Goal: Task Accomplishment & Management: Manage account settings

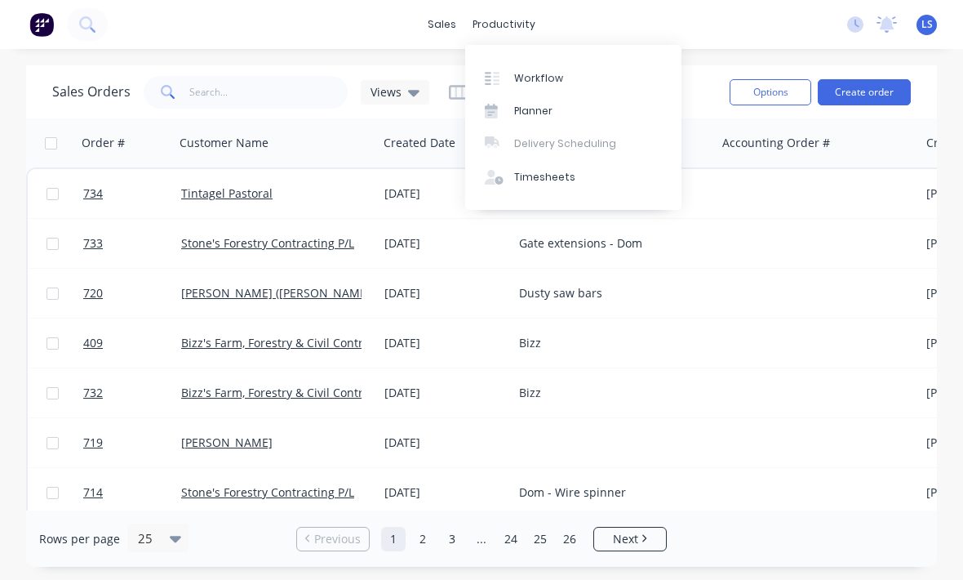
click at [562, 73] on link "Workflow" at bounding box center [573, 77] width 216 height 33
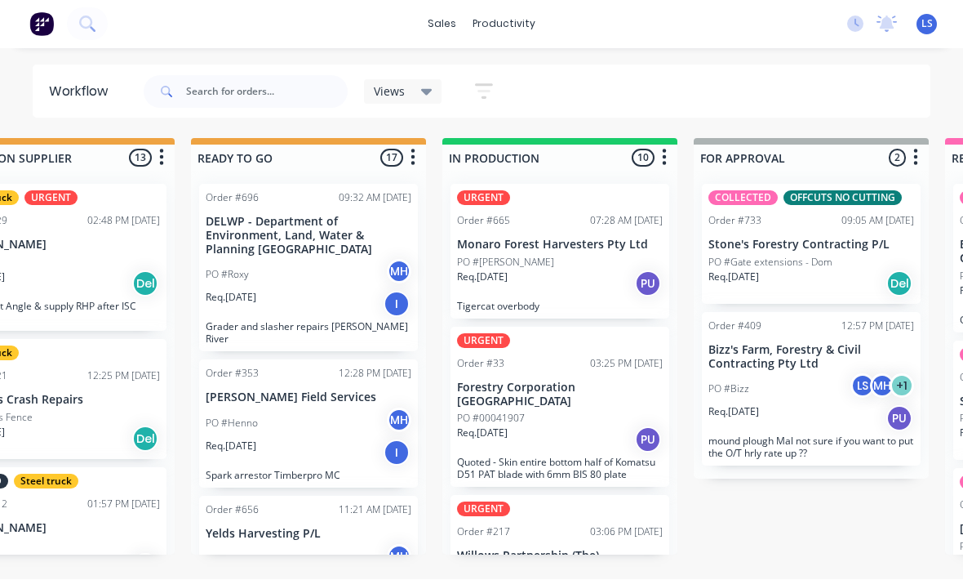
scroll to position [29, 599]
click at [202, 97] on input "text" at bounding box center [267, 92] width 162 height 33
type input "Y"
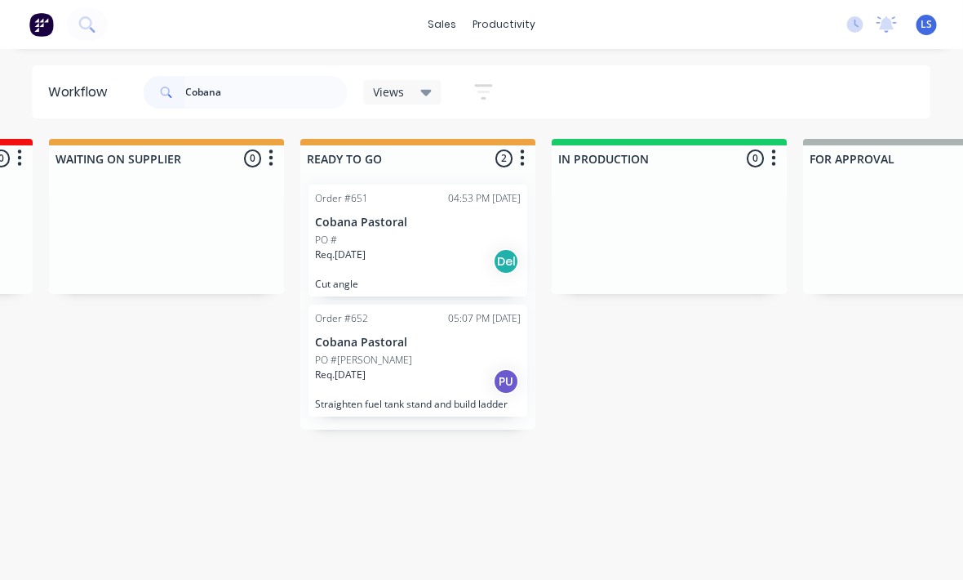
scroll to position [21, 509]
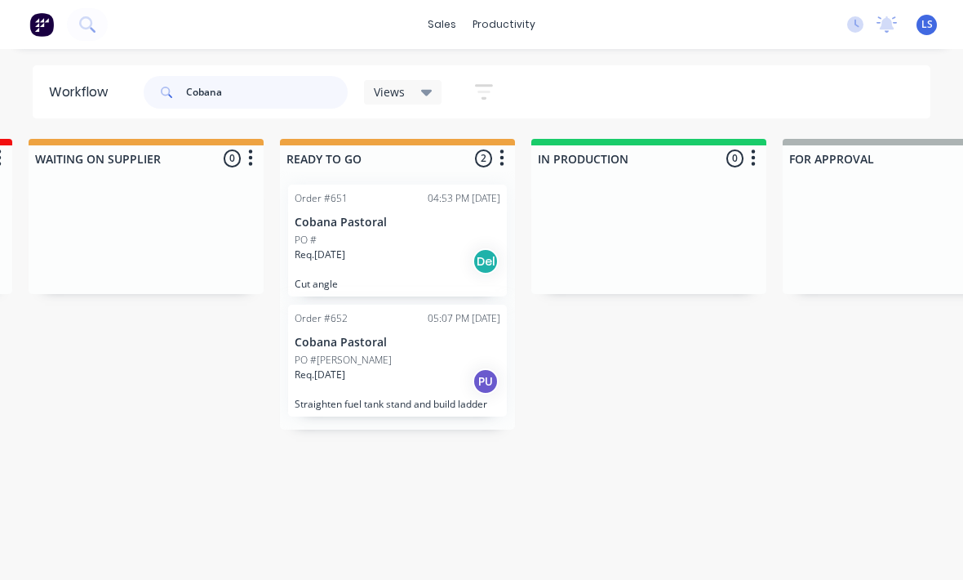
type input "Cobana"
click at [351, 371] on div "Req. [DATE] PU" at bounding box center [398, 381] width 206 height 28
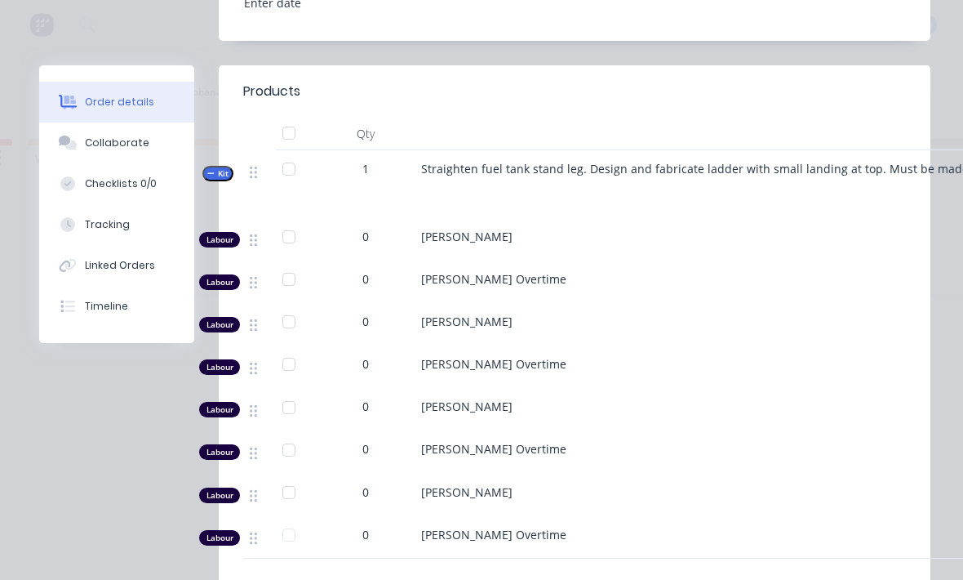
scroll to position [627, 0]
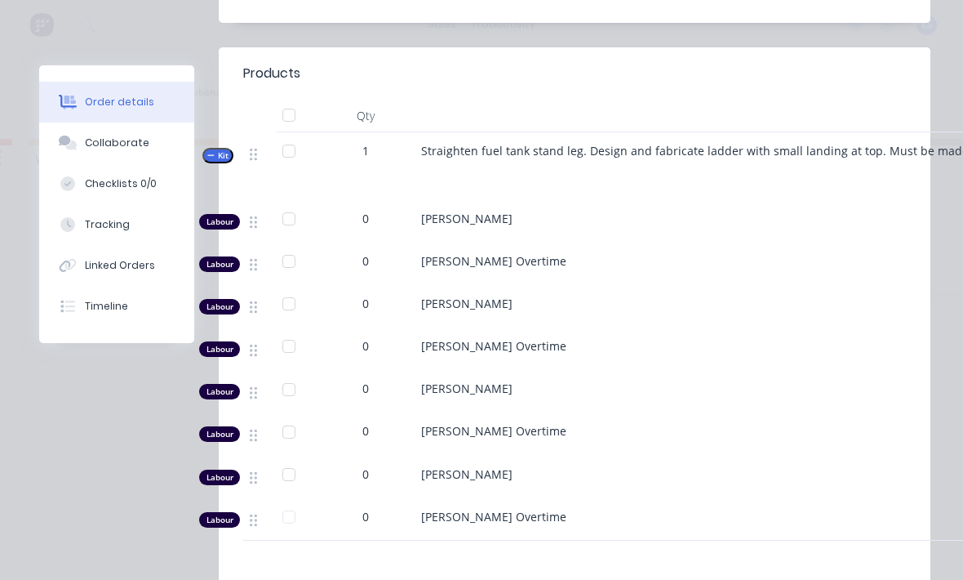
click at [363, 465] on span "0" at bounding box center [365, 473] width 7 height 17
click at [365, 465] on span "0" at bounding box center [365, 473] width 7 height 17
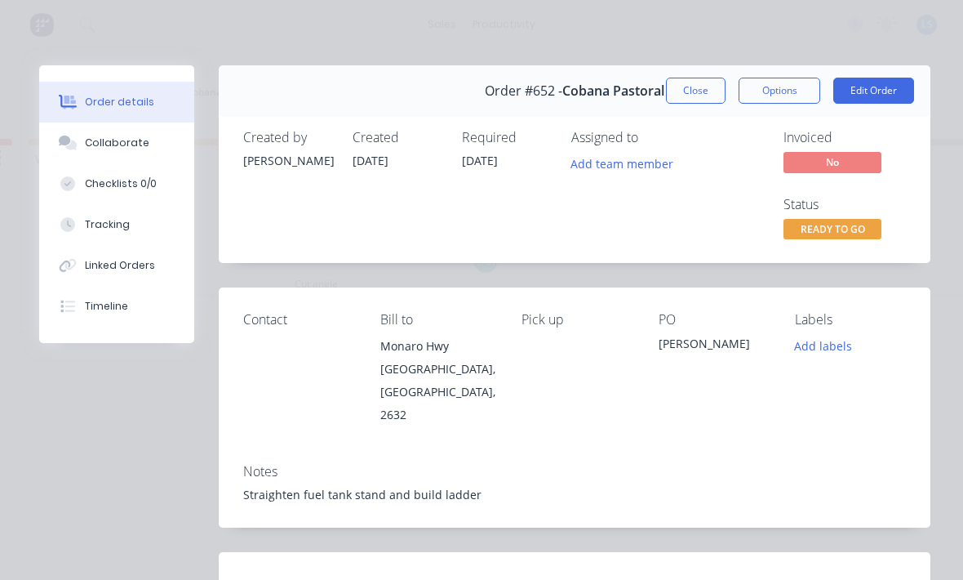
scroll to position [0, 0]
click at [886, 97] on button "Edit Order" at bounding box center [873, 91] width 81 height 26
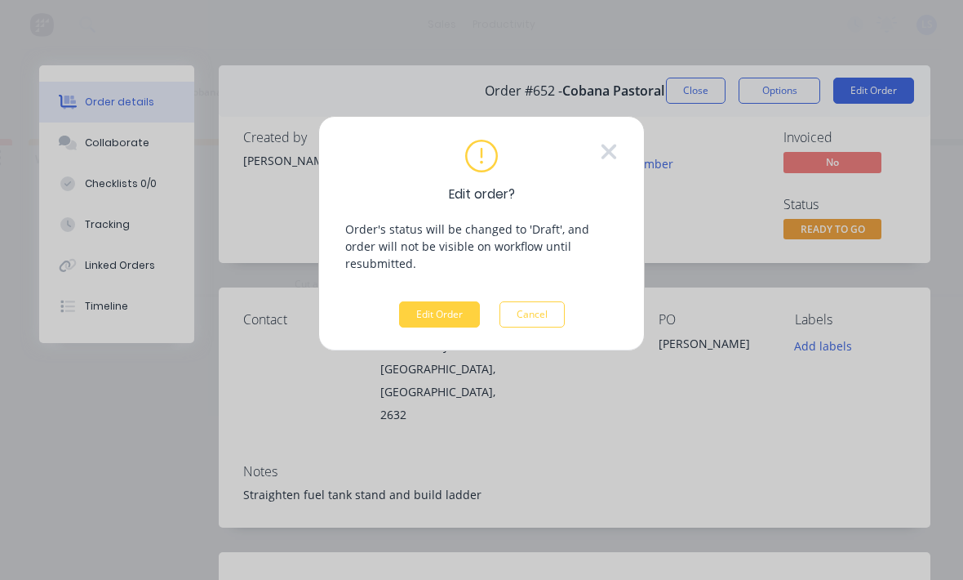
click at [460, 301] on button "Edit Order" at bounding box center [439, 314] width 81 height 26
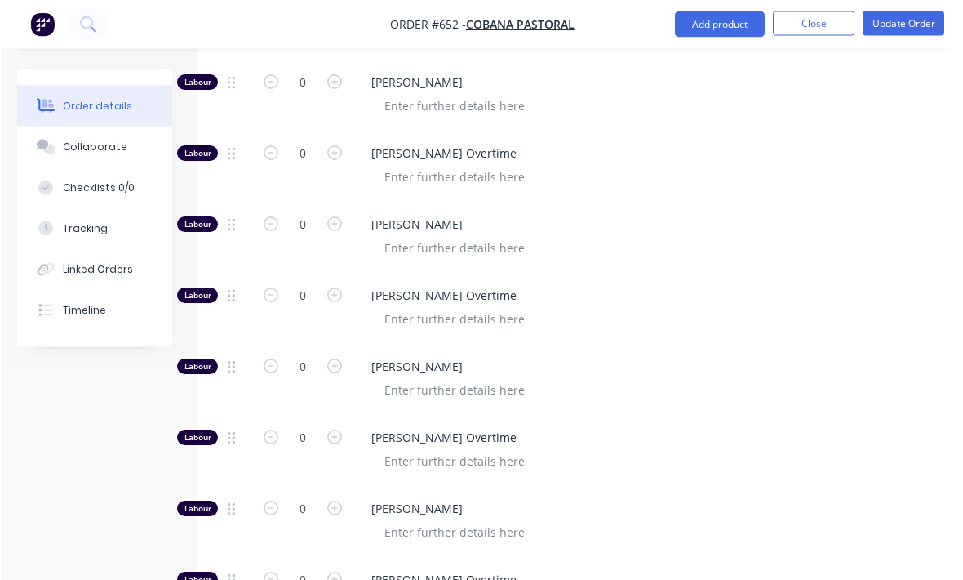
scroll to position [780, 0]
click at [302, 496] on input "0" at bounding box center [302, 508] width 42 height 24
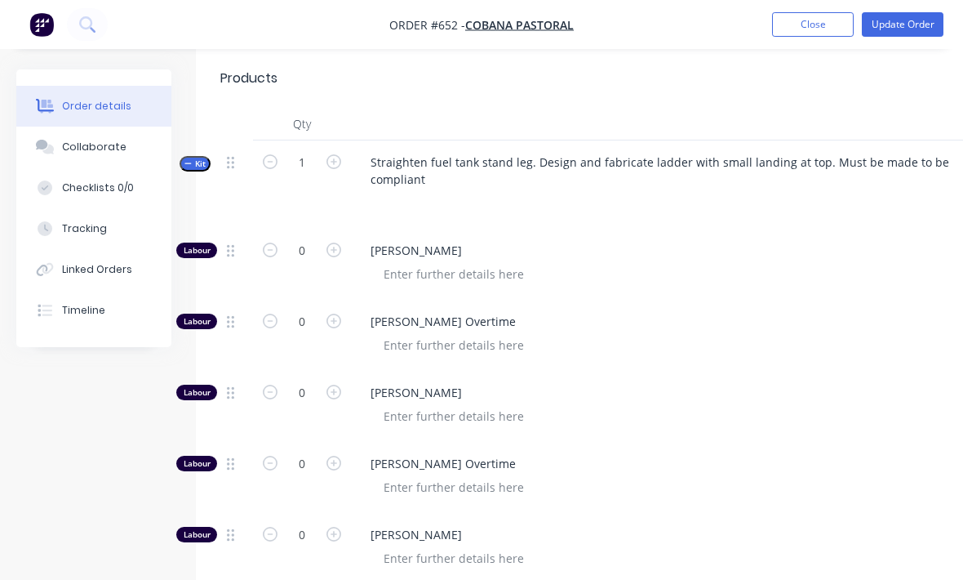
scroll to position [599, 0]
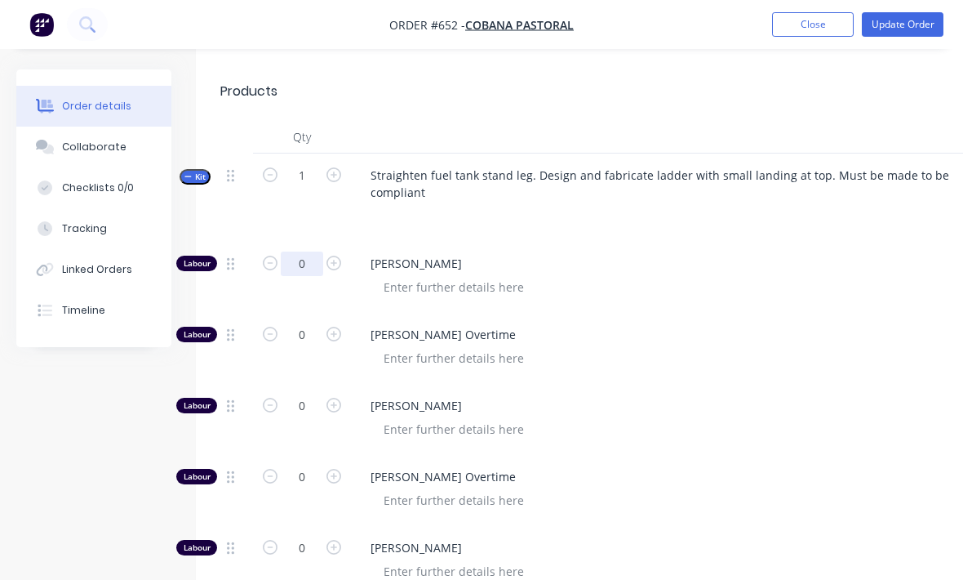
click at [289, 251] on input "0" at bounding box center [302, 263] width 42 height 24
type input "0.15"
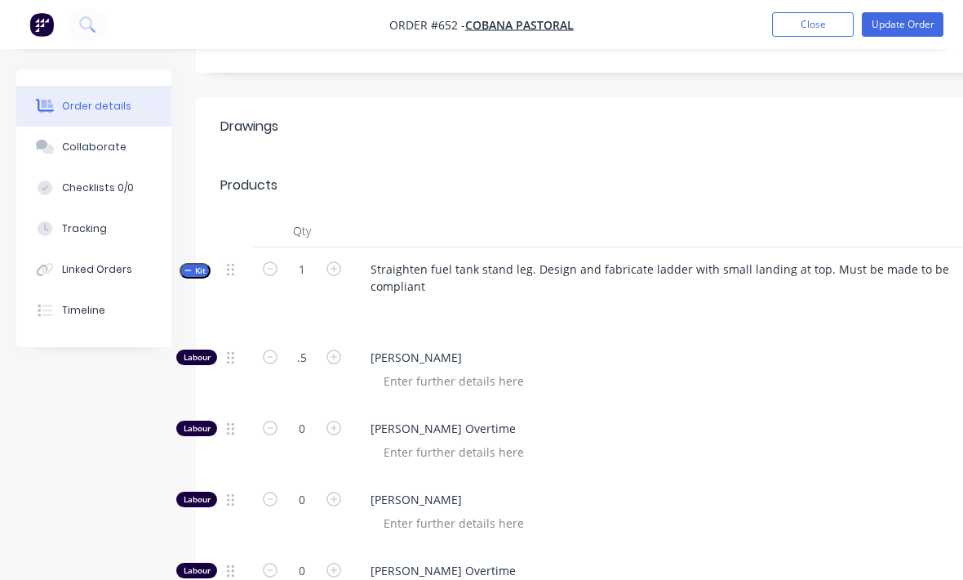
click at [274, 579] on html "Order #652 - Cobana Pastoral Add product Close Update Order Order details Colla…" at bounding box center [481, 388] width 963 height 1786
type input "0.5"
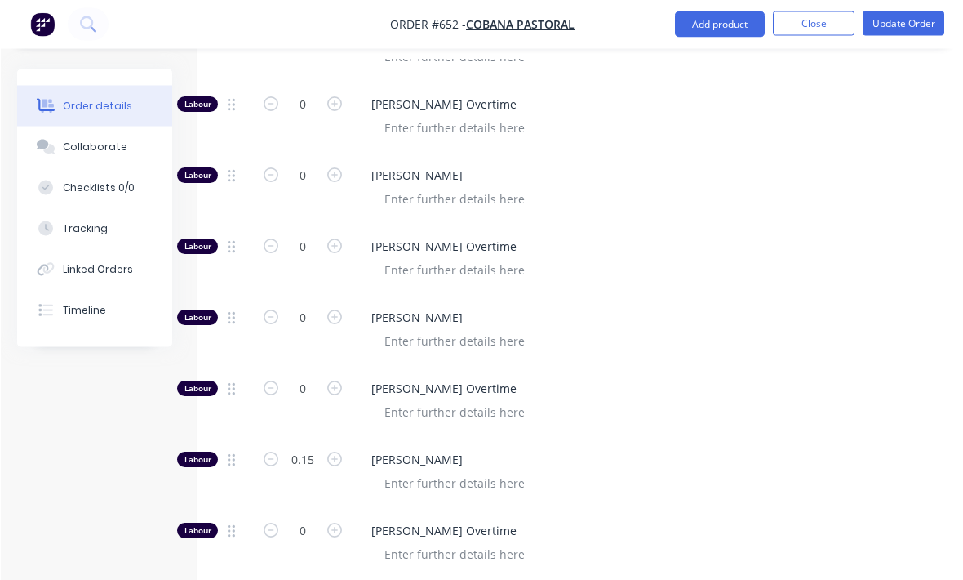
scroll to position [829, 0]
click at [313, 447] on input "0.15" at bounding box center [302, 459] width 42 height 24
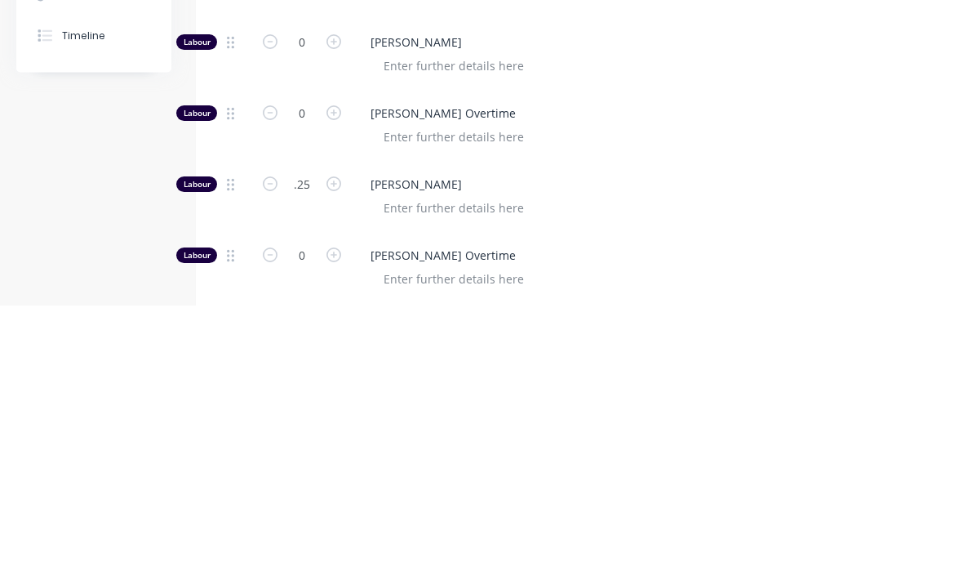
scroll to position [1105, 0]
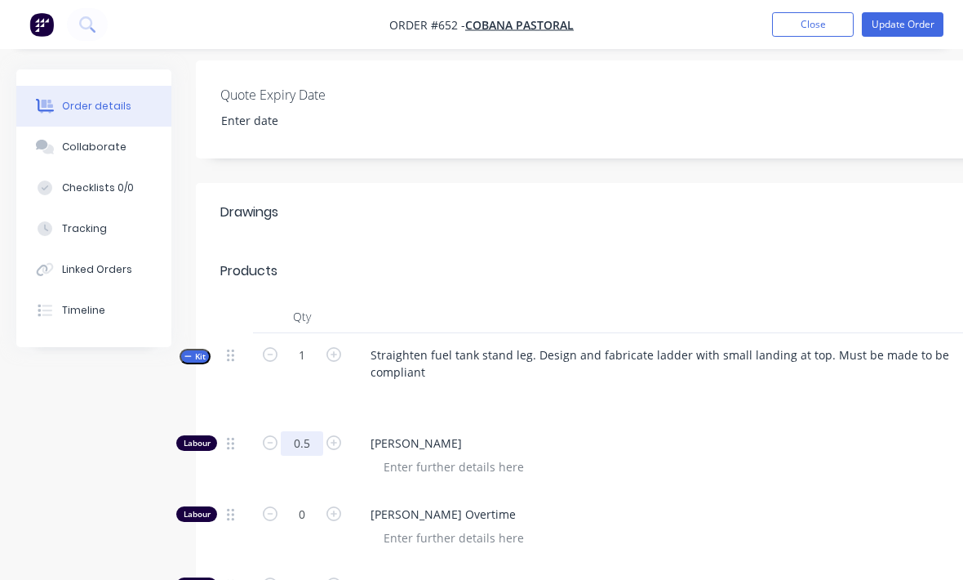
click at [296, 431] on input "0.5" at bounding box center [302, 443] width 42 height 24
type input "0.25"
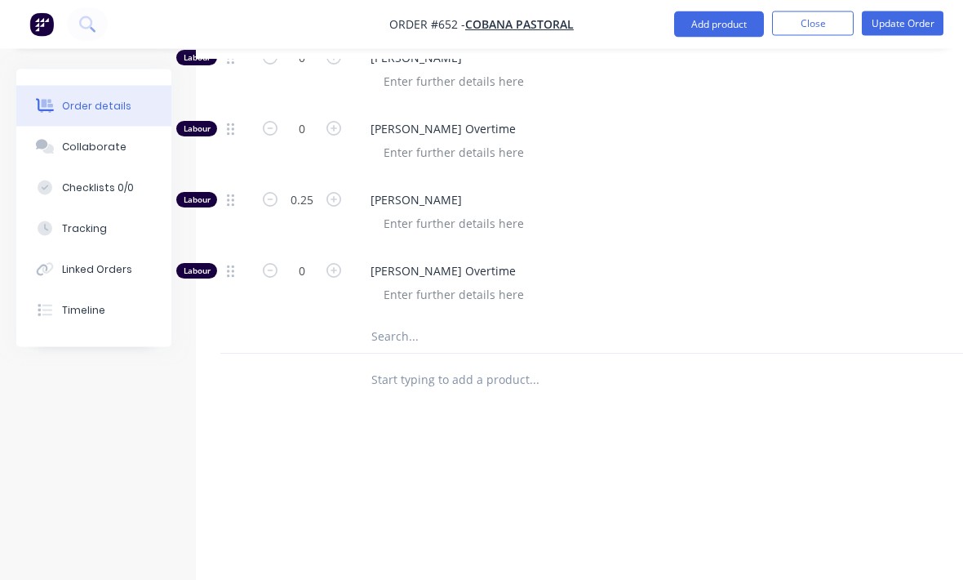
scroll to position [1080, 0]
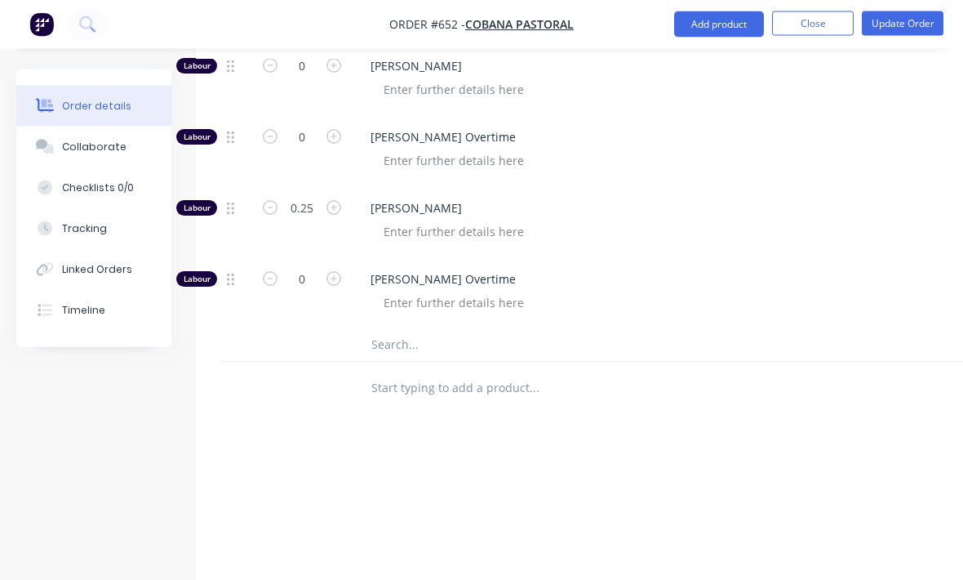
click at [469, 329] on input "text" at bounding box center [534, 345] width 327 height 33
type input "0.75"
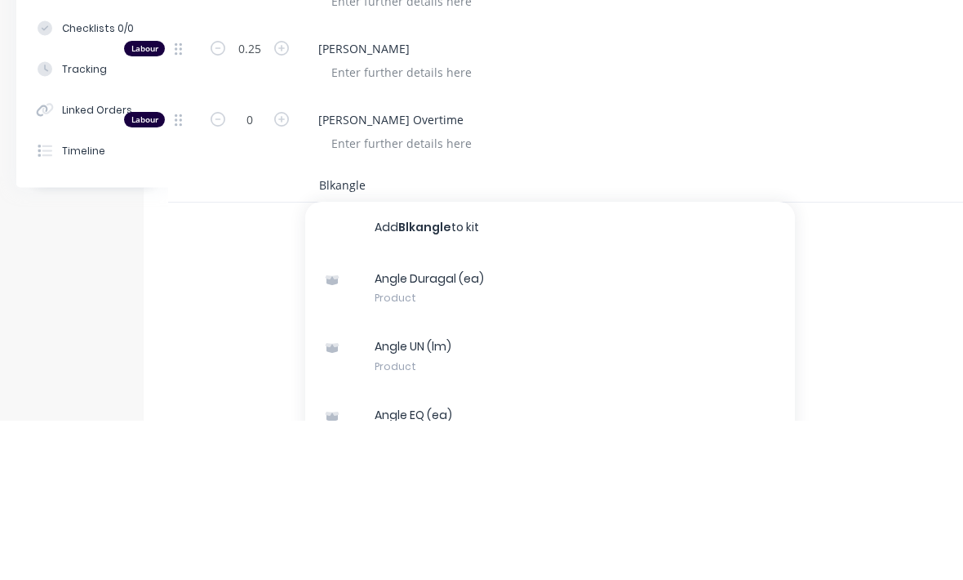
type input "Blk angle"
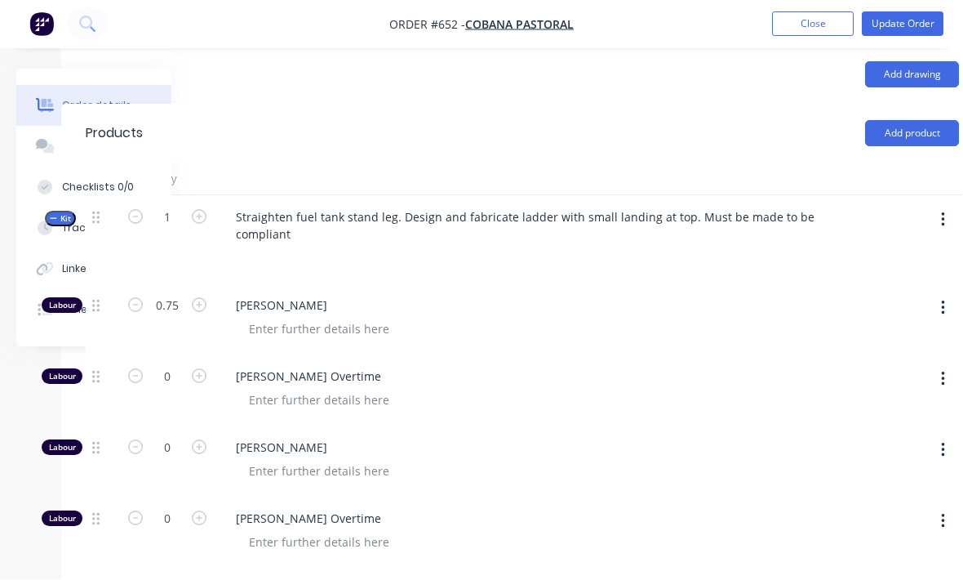
scroll to position [557, 171]
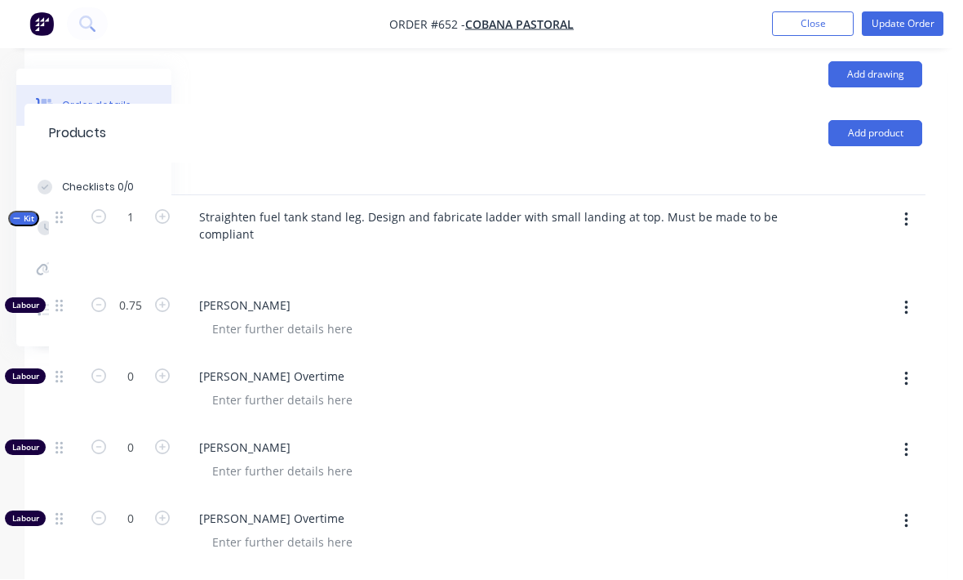
click at [898, 206] on button "button" at bounding box center [906, 220] width 38 height 29
click at [808, 32] on button "Close" at bounding box center [813, 24] width 82 height 24
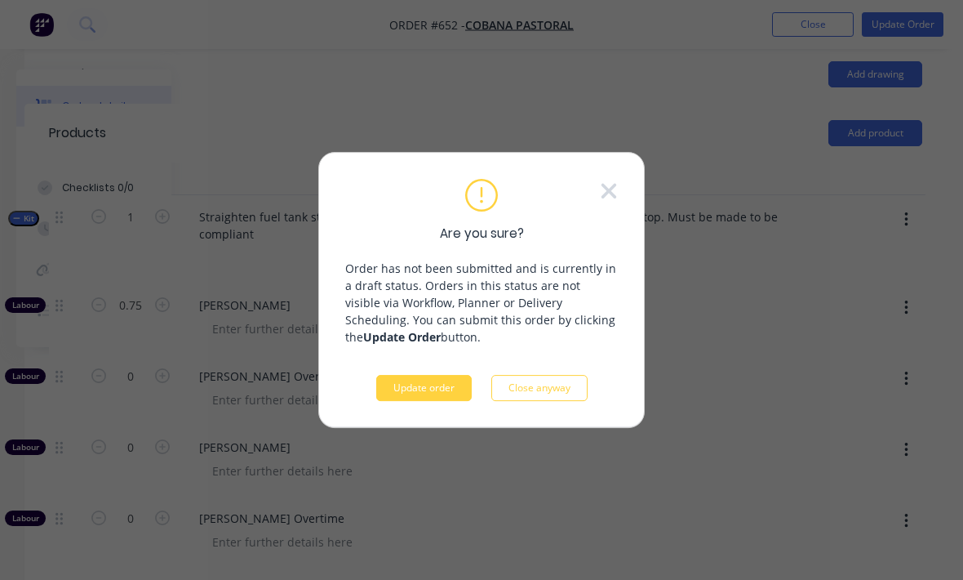
click at [448, 393] on button "Update order" at bounding box center [424, 388] width 96 height 26
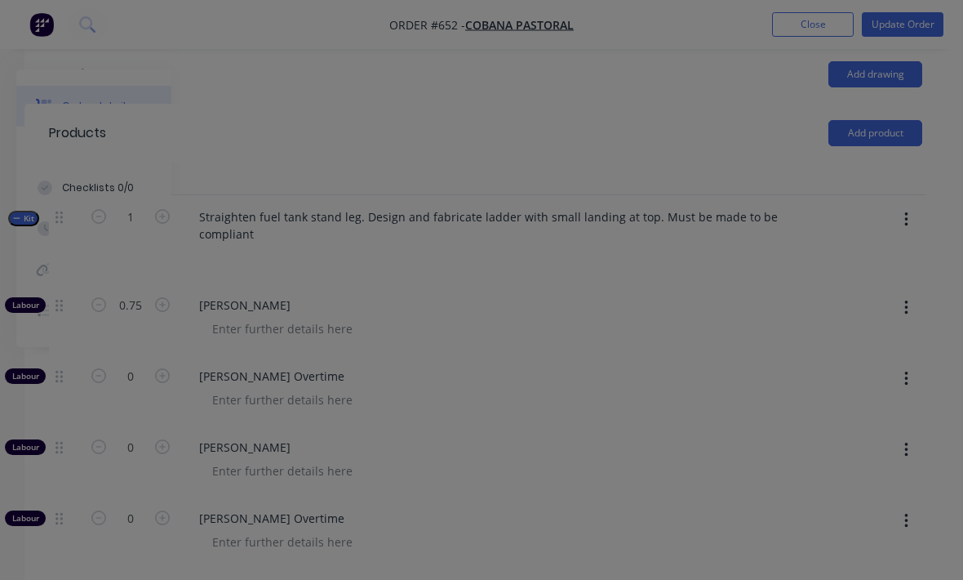
scroll to position [54, 171]
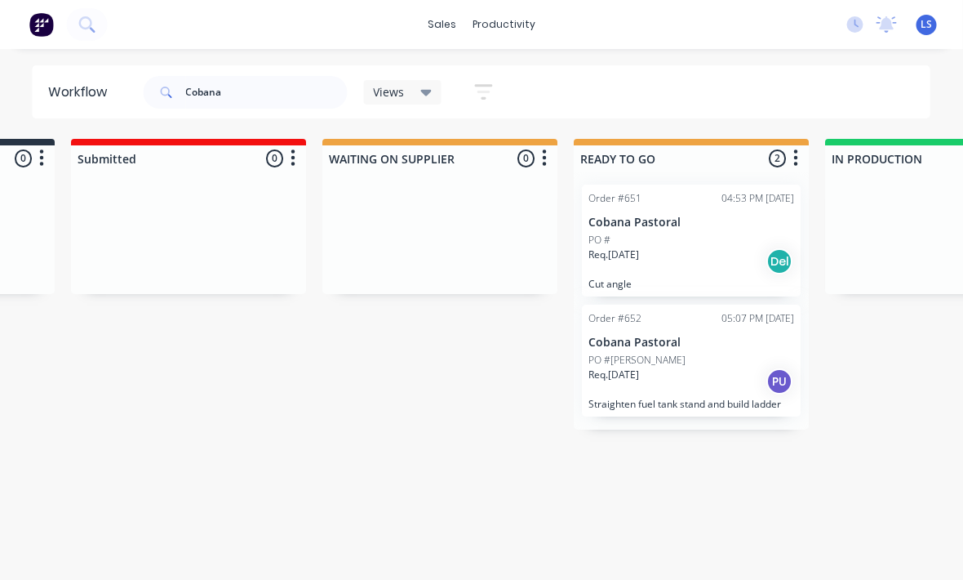
scroll to position [21, 223]
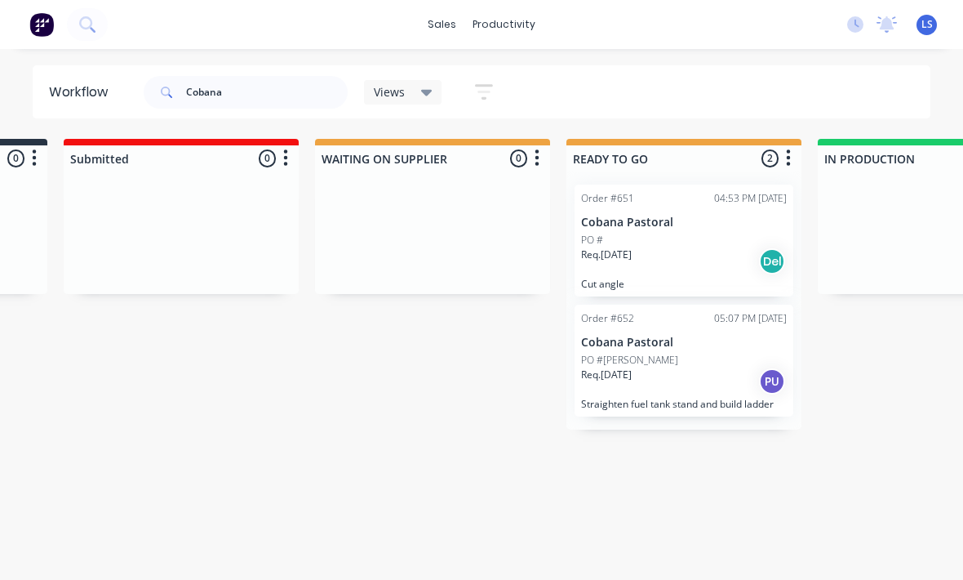
click at [684, 233] on div "PO #" at bounding box center [684, 240] width 206 height 15
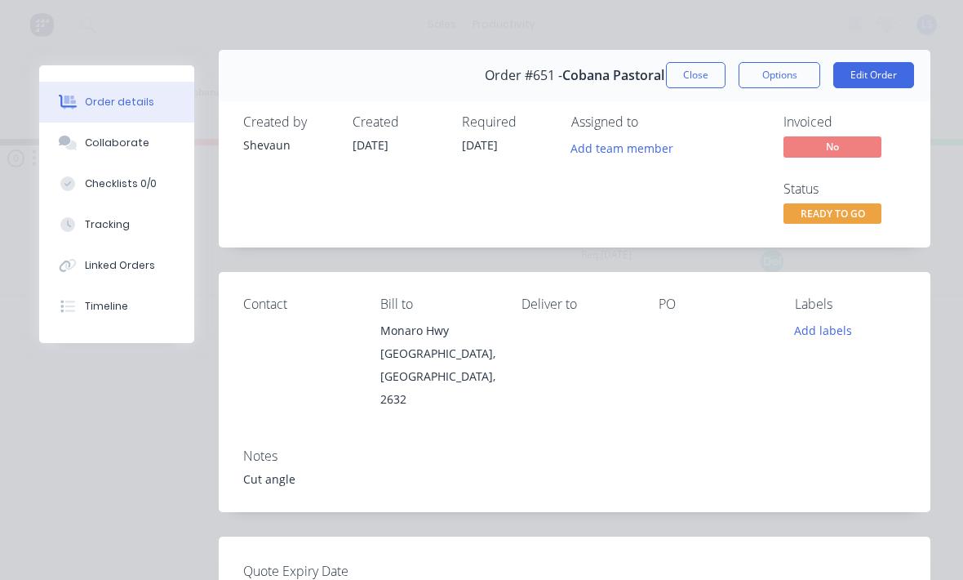
scroll to position [3, 0]
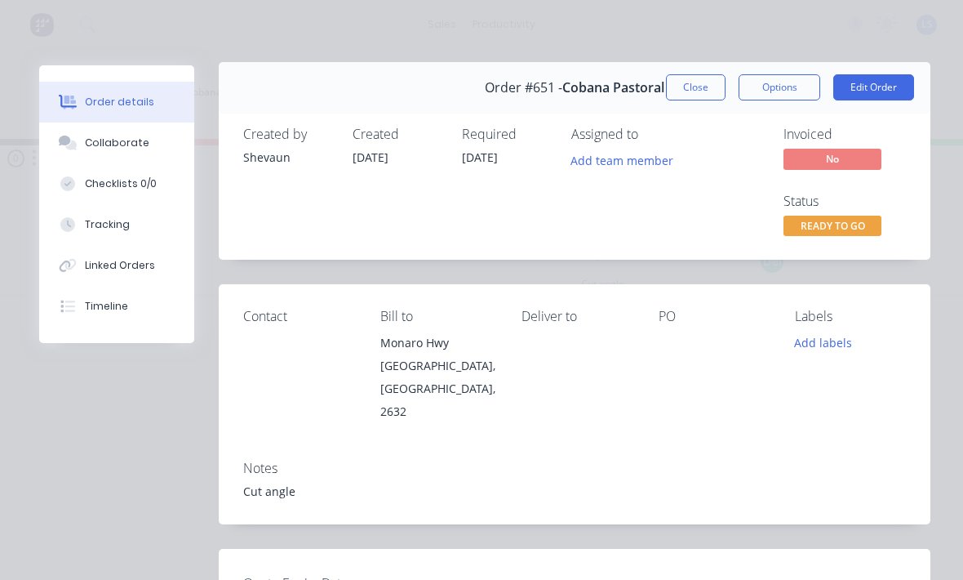
click at [827, 336] on button "Add labels" at bounding box center [823, 342] width 75 height 22
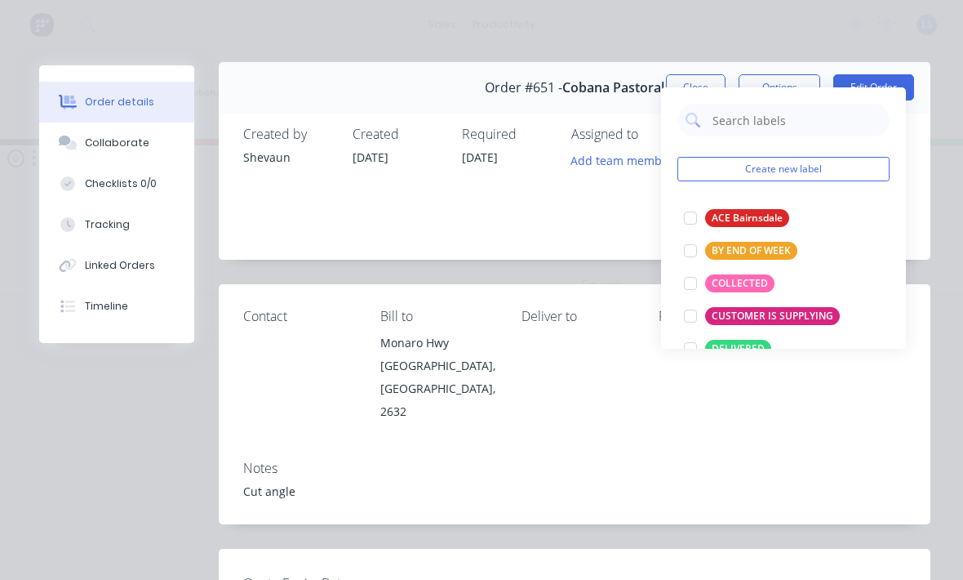
click at [690, 267] on div at bounding box center [690, 283] width 33 height 33
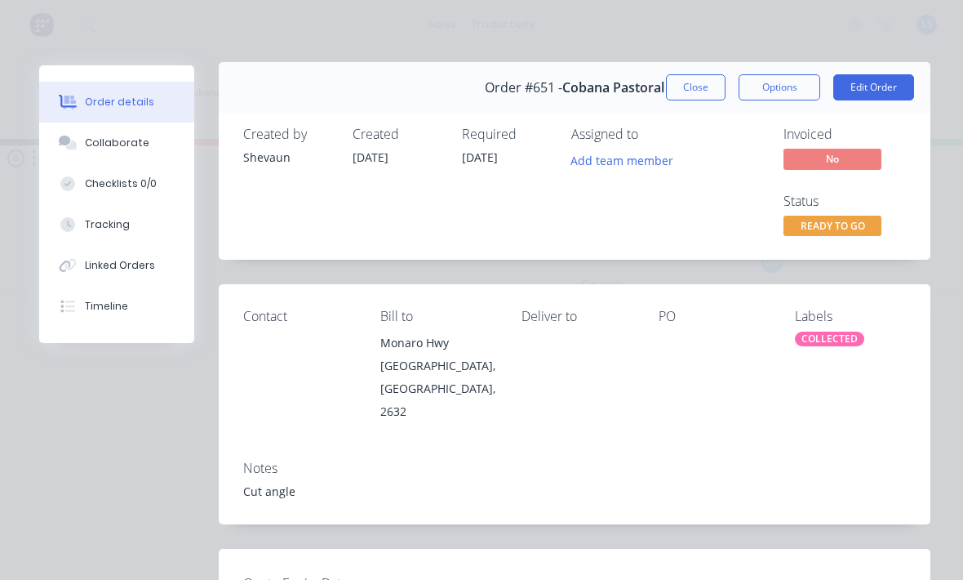
click at [713, 376] on div "PO" at bounding box center [714, 365] width 111 height 113
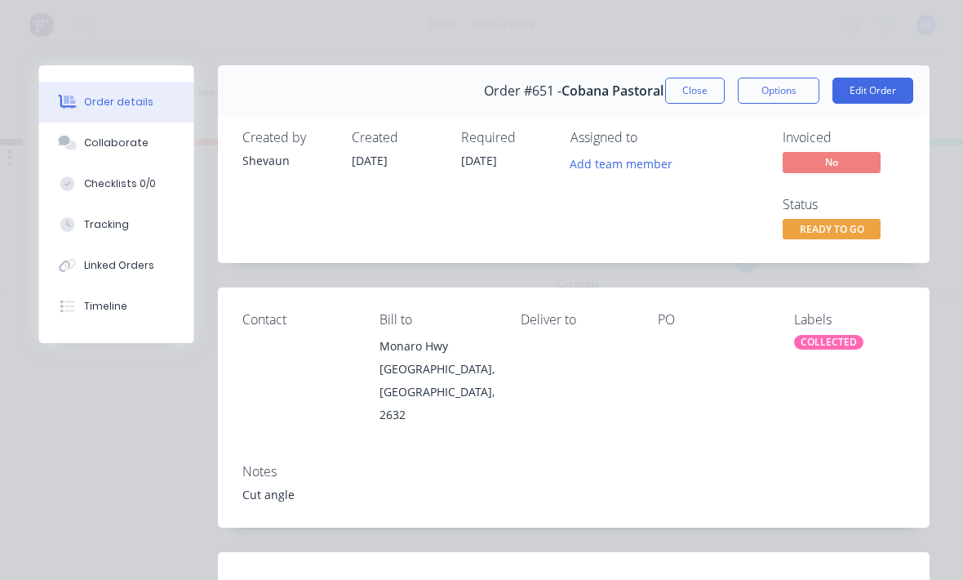
scroll to position [21, 247]
click at [834, 219] on span "READY TO GO" at bounding box center [833, 229] width 98 height 20
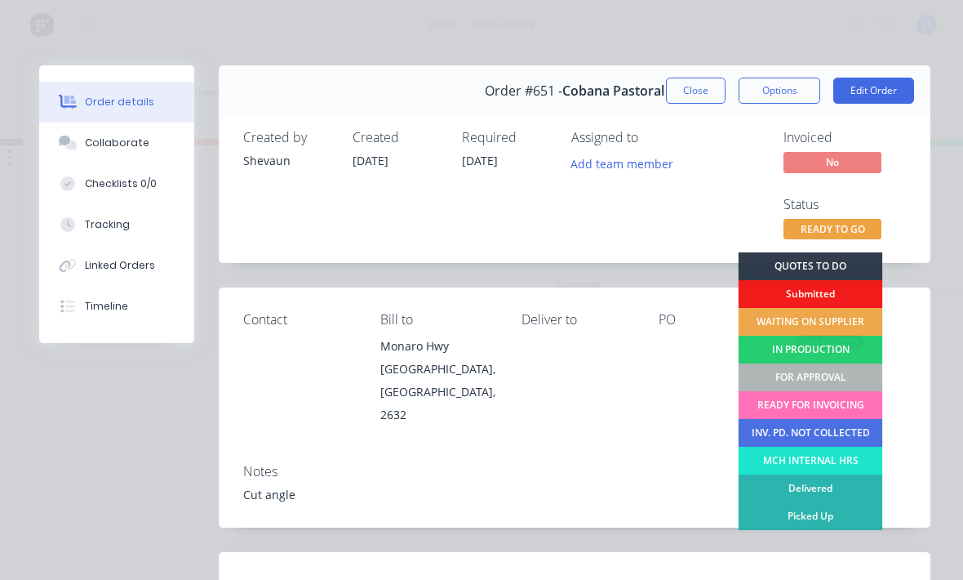
click at [824, 374] on div "FOR APPROVAL" at bounding box center [811, 377] width 144 height 28
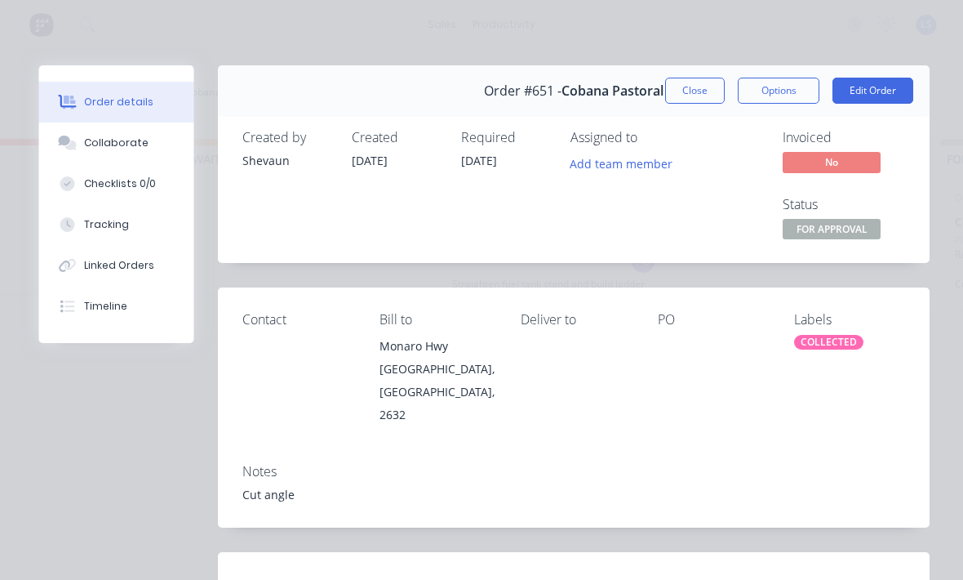
scroll to position [21, 355]
click at [675, 100] on button "Close" at bounding box center [696, 91] width 60 height 26
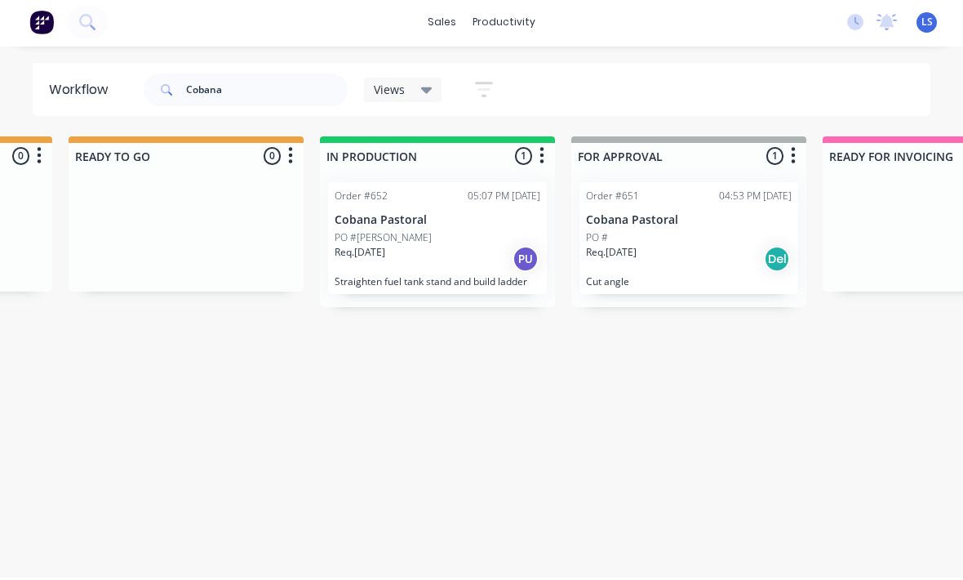
scroll to position [21, 713]
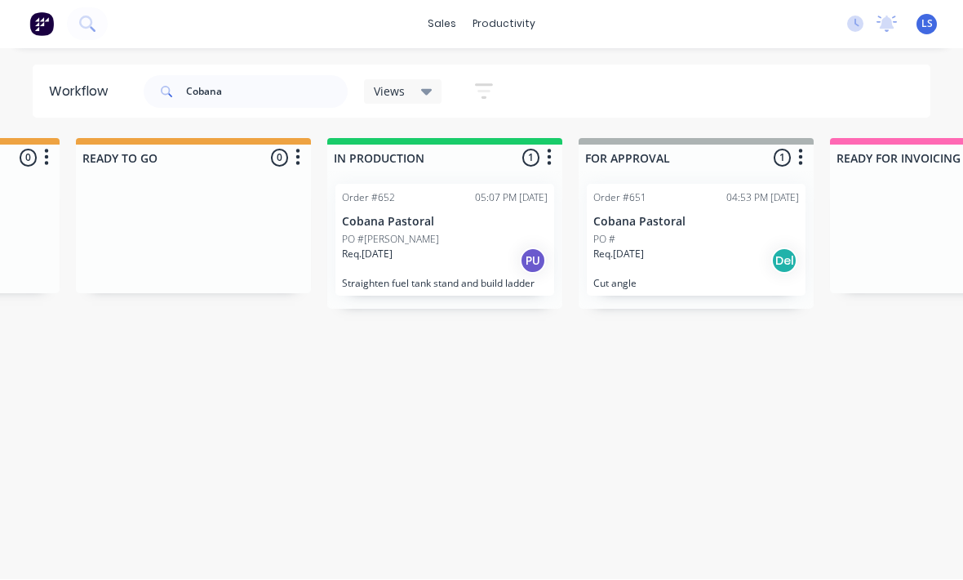
click at [498, 278] on p "Straighten fuel tank stand and build ladder" at bounding box center [445, 284] width 206 height 12
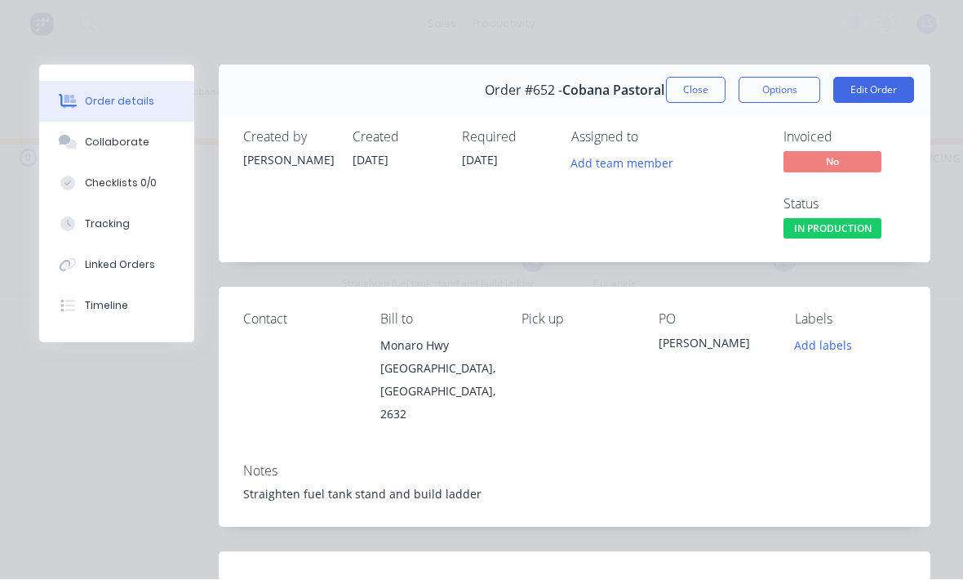
scroll to position [0, 0]
click at [869, 91] on button "Edit Order" at bounding box center [873, 91] width 81 height 26
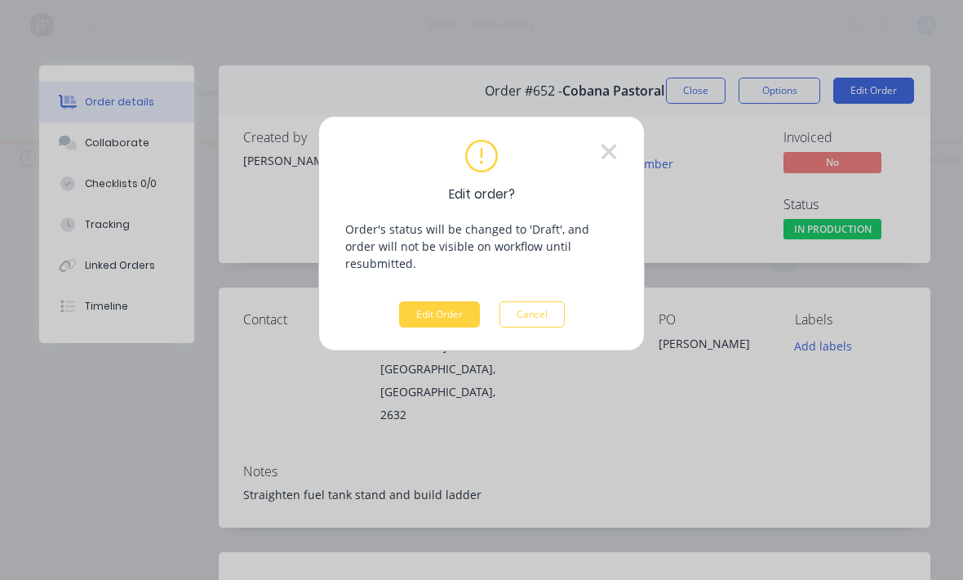
click at [420, 301] on button "Edit Order" at bounding box center [439, 314] width 81 height 26
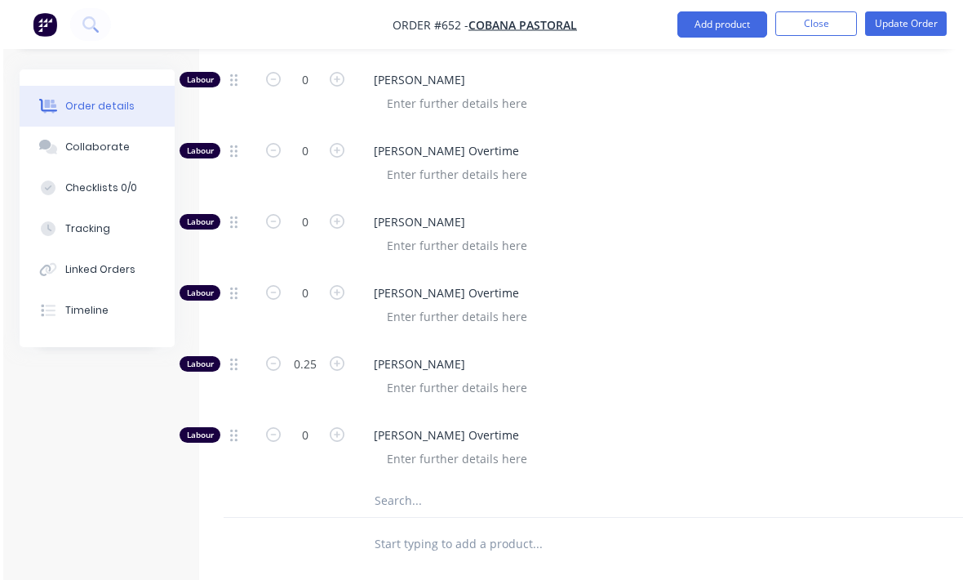
scroll to position [922, 0]
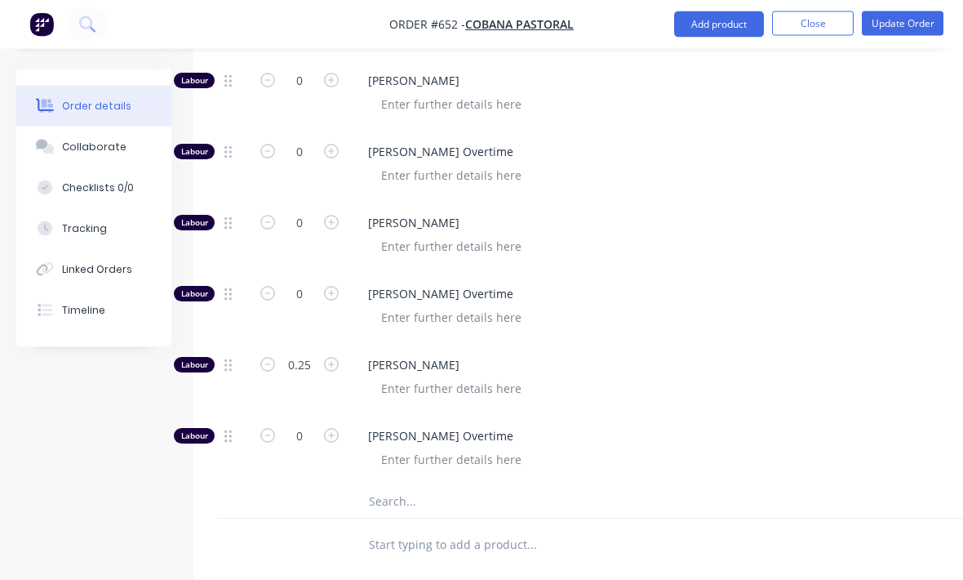
click at [461, 486] on input "text" at bounding box center [531, 502] width 327 height 33
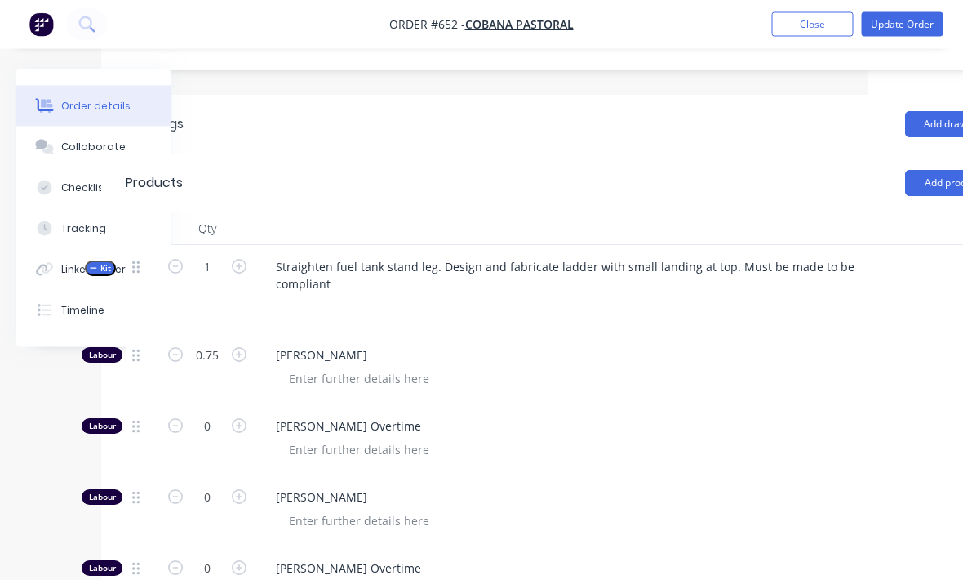
scroll to position [507, 171]
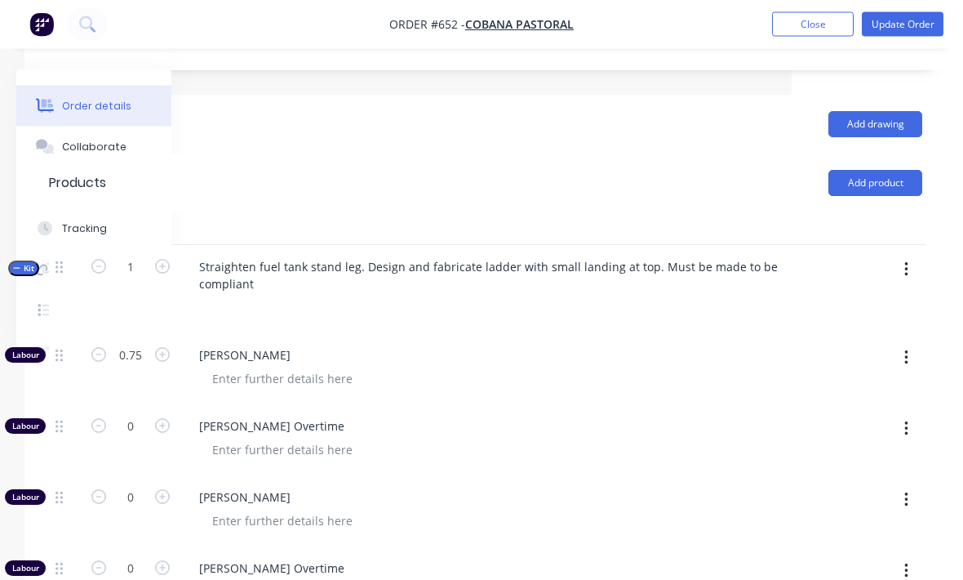
click at [918, 256] on button "button" at bounding box center [906, 270] width 38 height 29
click at [856, 300] on div "Add product to kit" at bounding box center [848, 312] width 126 height 24
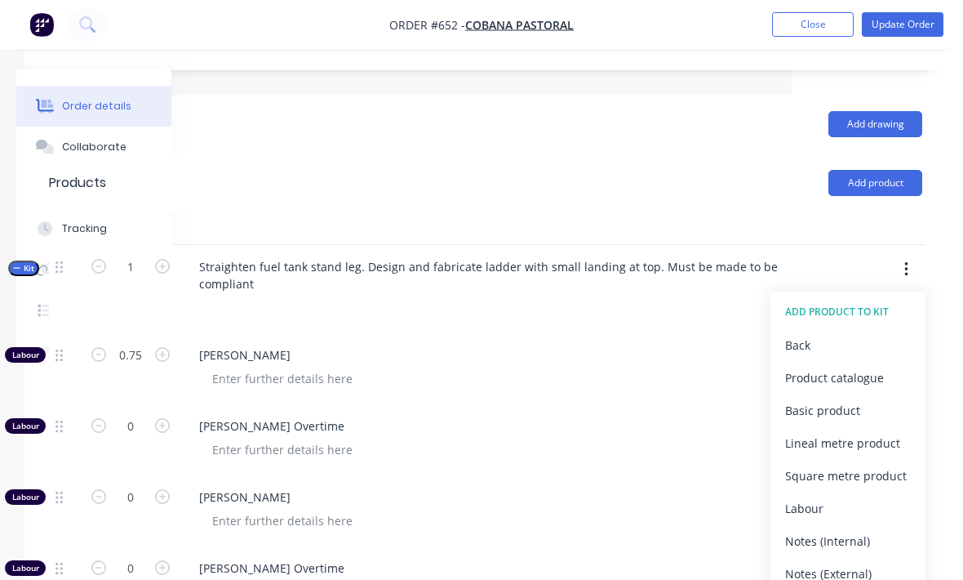
click at [869, 366] on div "Product catalogue" at bounding box center [848, 378] width 126 height 24
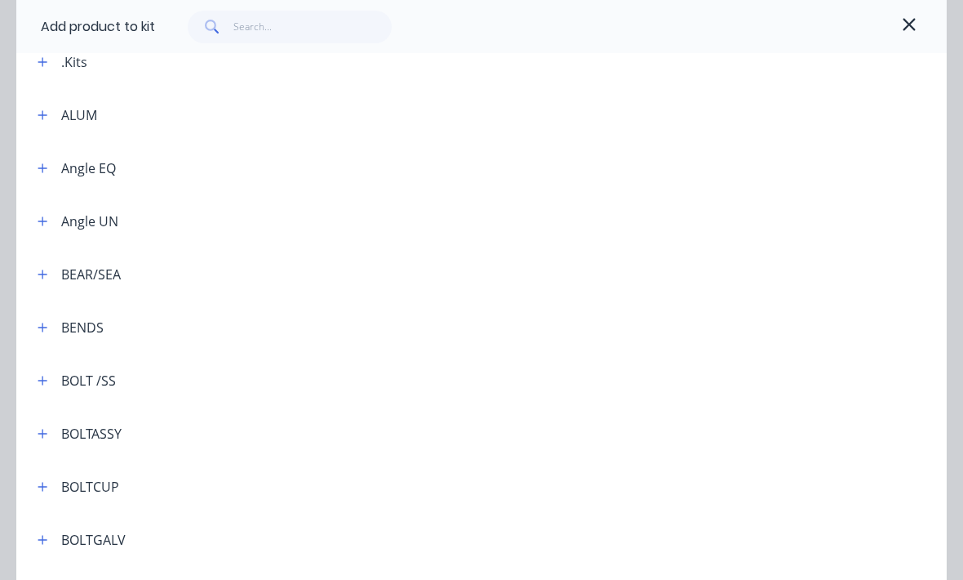
scroll to position [143, 0]
click at [39, 169] on icon "button" at bounding box center [42, 169] width 9 height 9
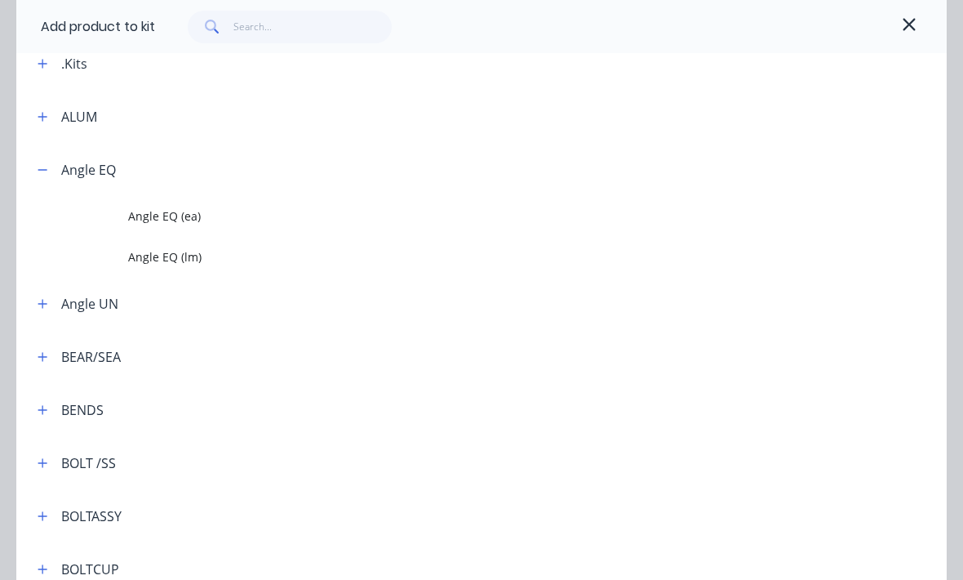
click at [210, 251] on span "Angle EQ (lm)" at bounding box center [456, 256] width 656 height 17
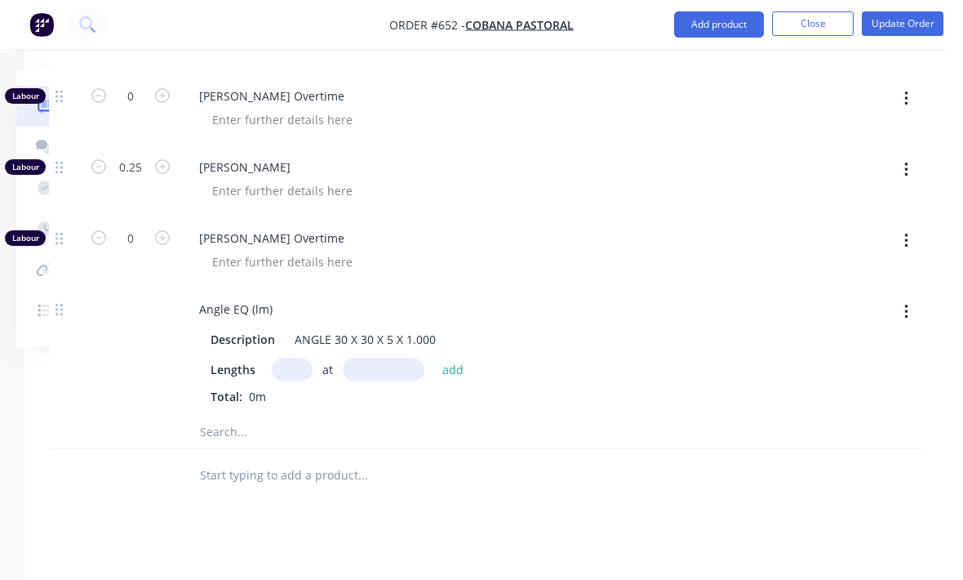
scroll to position [1122, 171]
click at [278, 357] on input "text" at bounding box center [292, 369] width 41 height 24
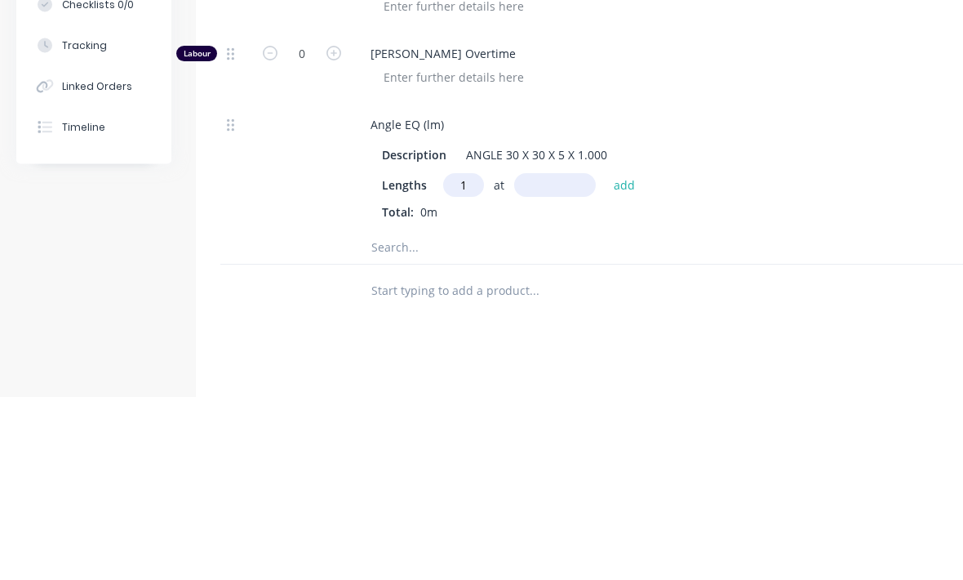
type input "1"
click at [549, 357] on input "text" at bounding box center [555, 369] width 82 height 24
click at [610, 357] on div "Lengths 1 at 200 add Total: 0m" at bounding box center [677, 380] width 591 height 47
type input "200mm"
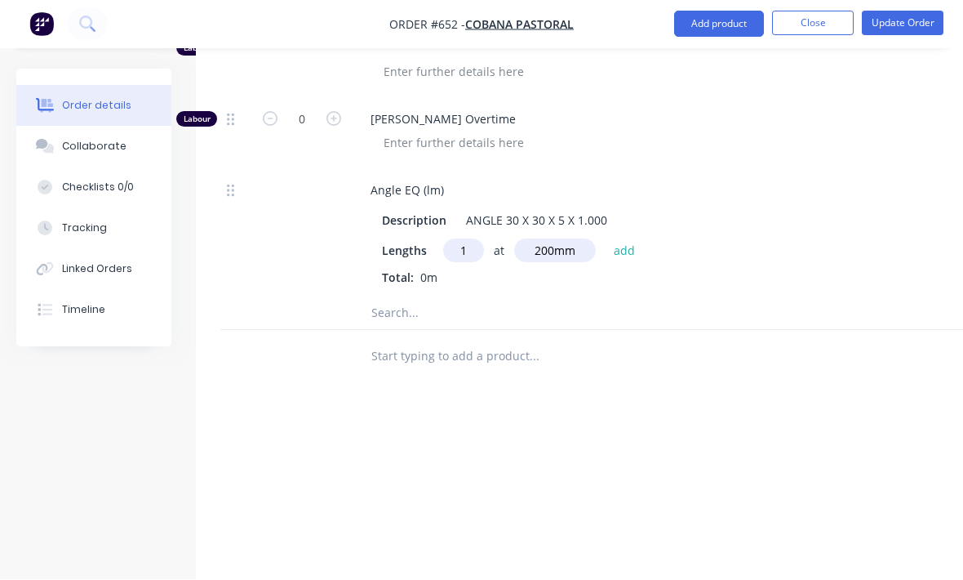
click at [616, 239] on button "add" at bounding box center [625, 250] width 38 height 22
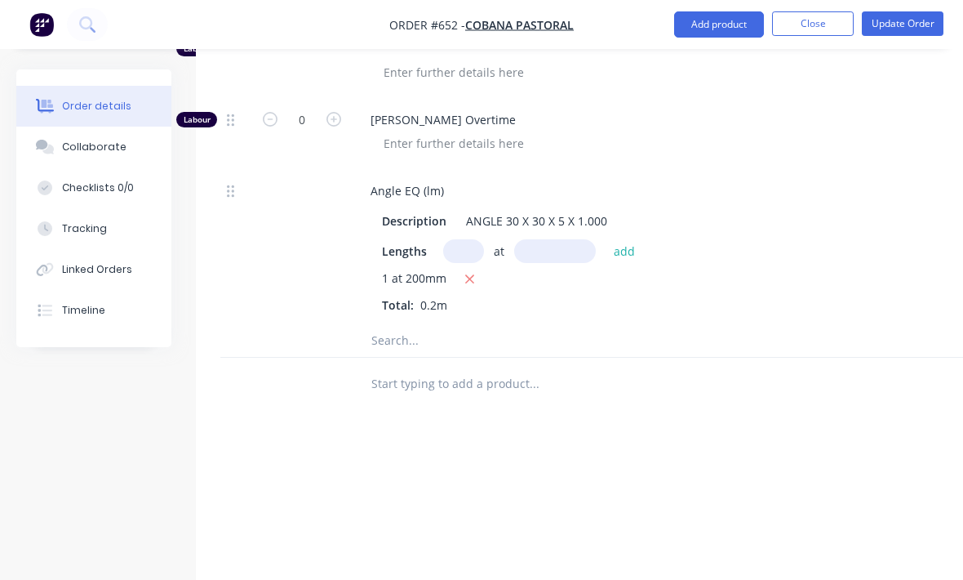
click at [902, 23] on button "Update Order" at bounding box center [903, 23] width 82 height 24
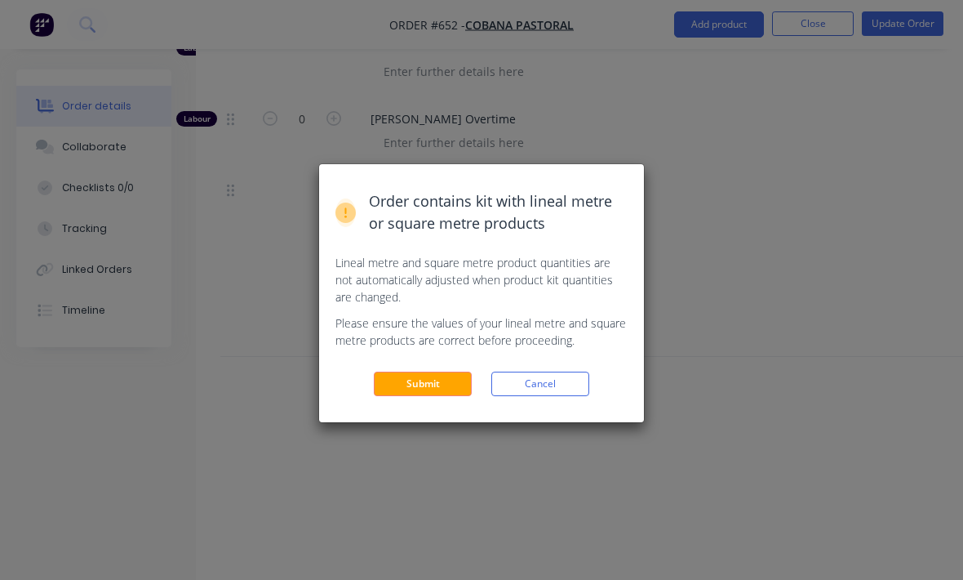
click at [422, 382] on button "Submit" at bounding box center [423, 383] width 98 height 24
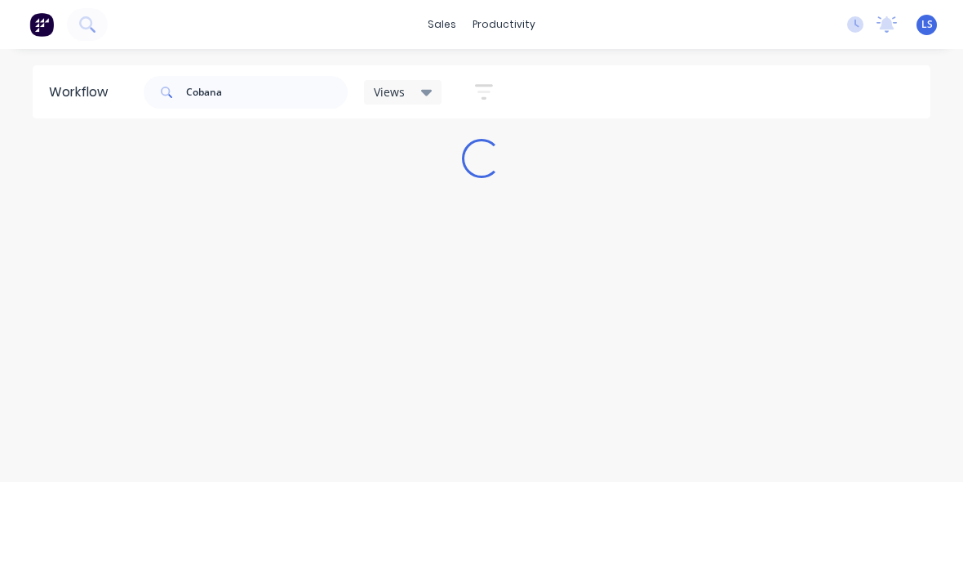
scroll to position [21, 0]
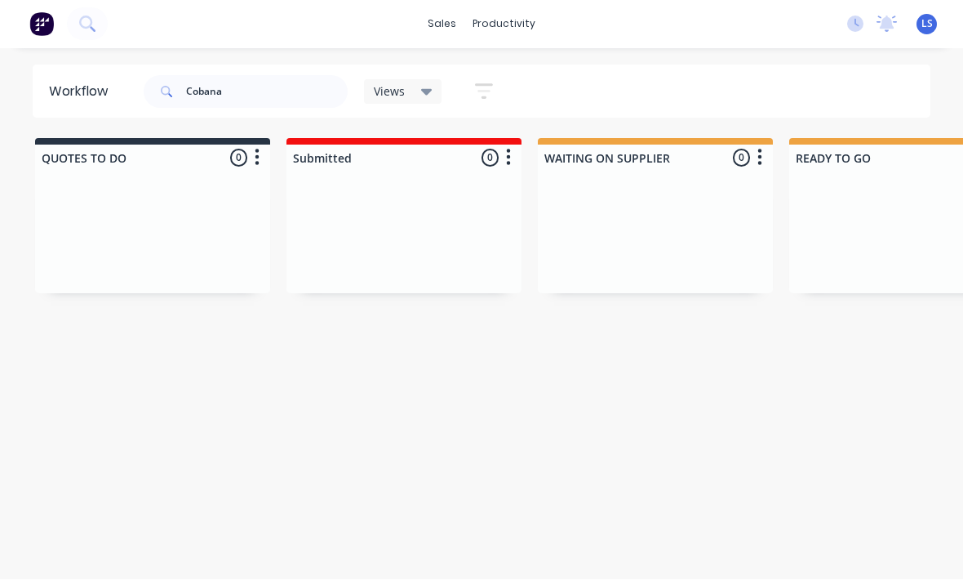
click at [84, 26] on icon at bounding box center [85, 22] width 13 height 13
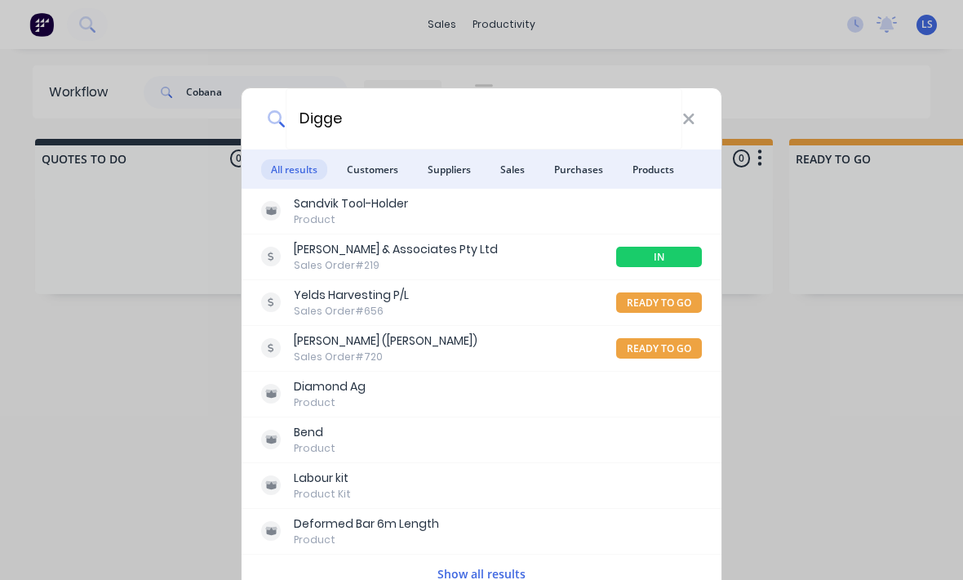
type input "Digger"
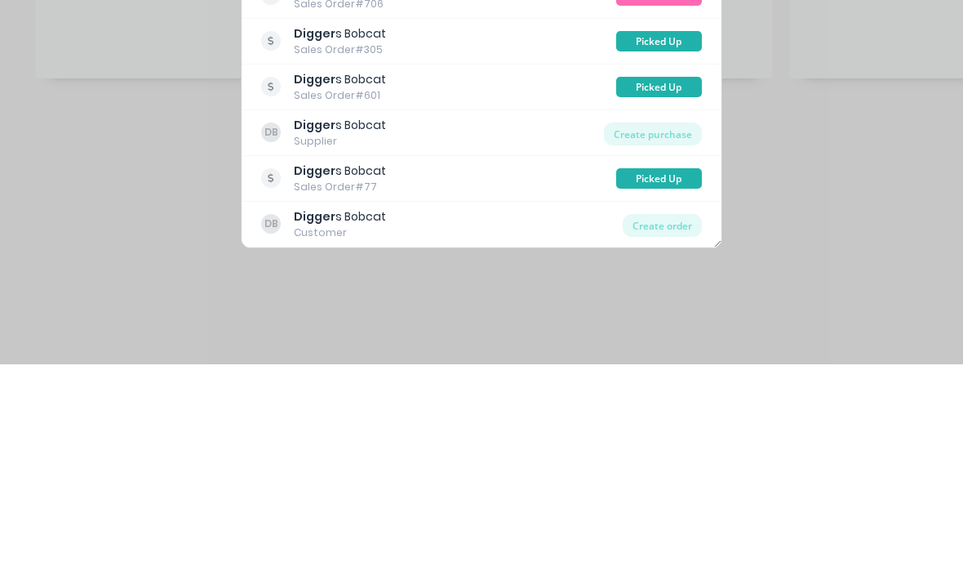
click at [685, 429] on div "Create order" at bounding box center [662, 440] width 79 height 23
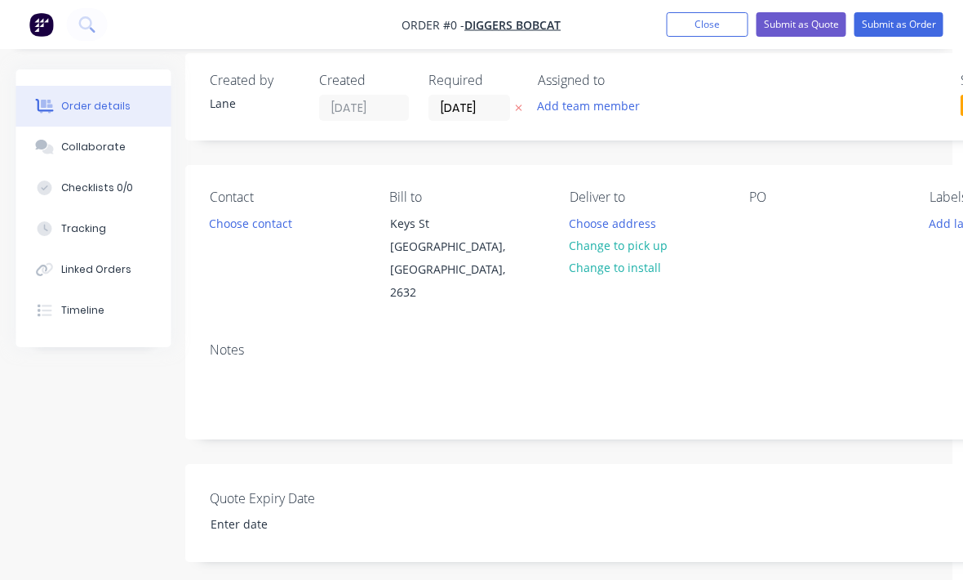
scroll to position [8, 25]
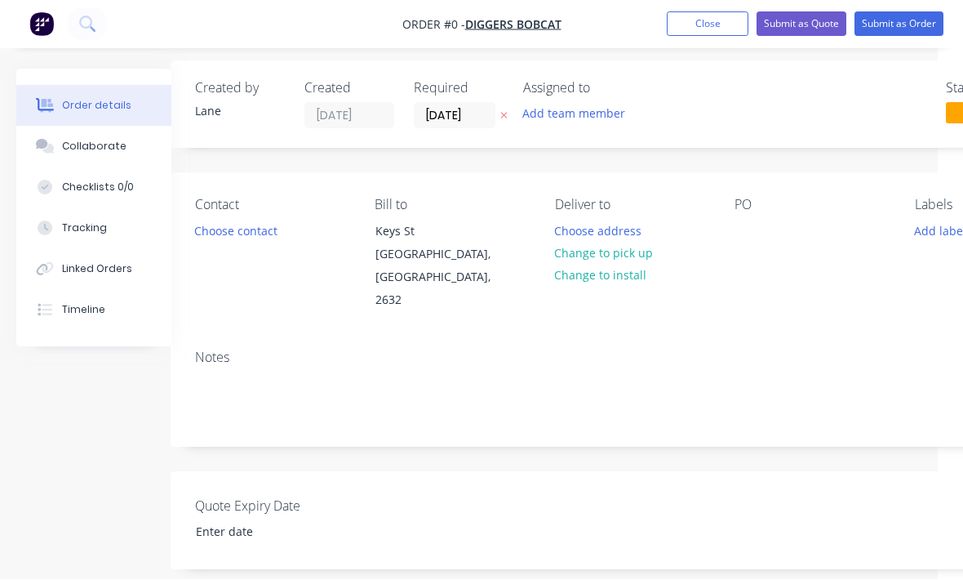
click at [773, 238] on div "PO" at bounding box center [811, 255] width 153 height 115
click at [747, 236] on div at bounding box center [748, 232] width 26 height 24
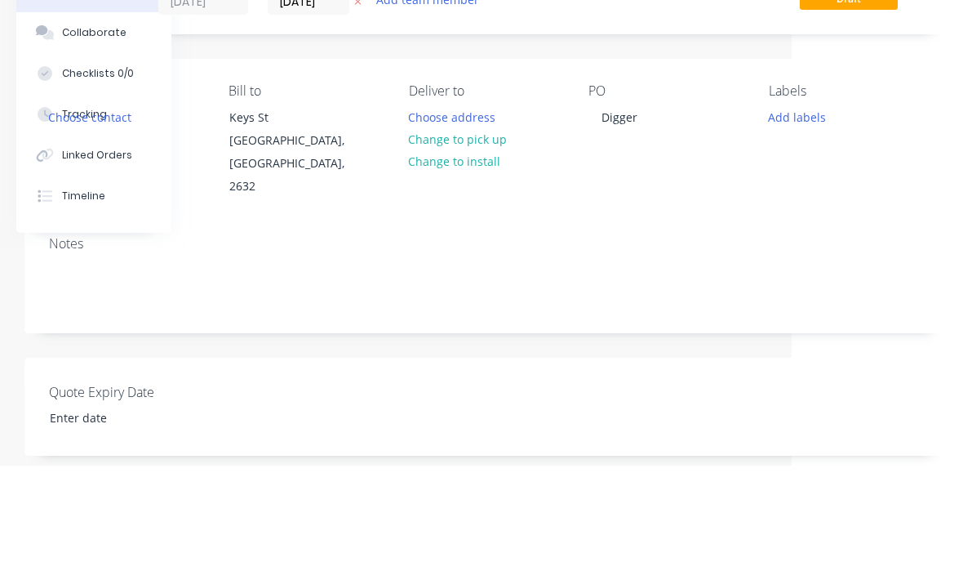
click at [790, 113] on div "Order details Collaborate Checklists 0/0 Tracking Linked Orders Timeline Order …" at bounding box center [396, 559] width 1135 height 996
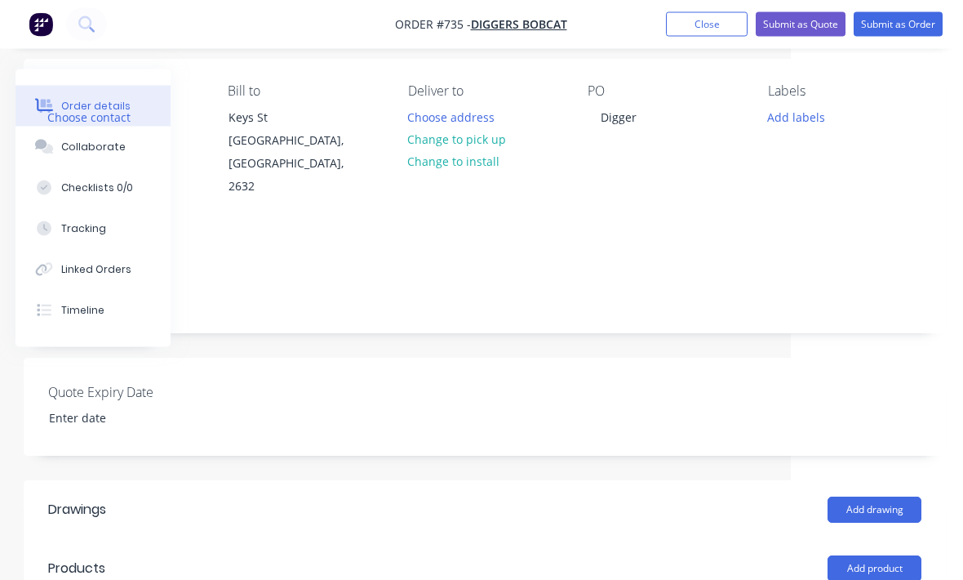
click at [796, 123] on button "Add labels" at bounding box center [796, 117] width 75 height 22
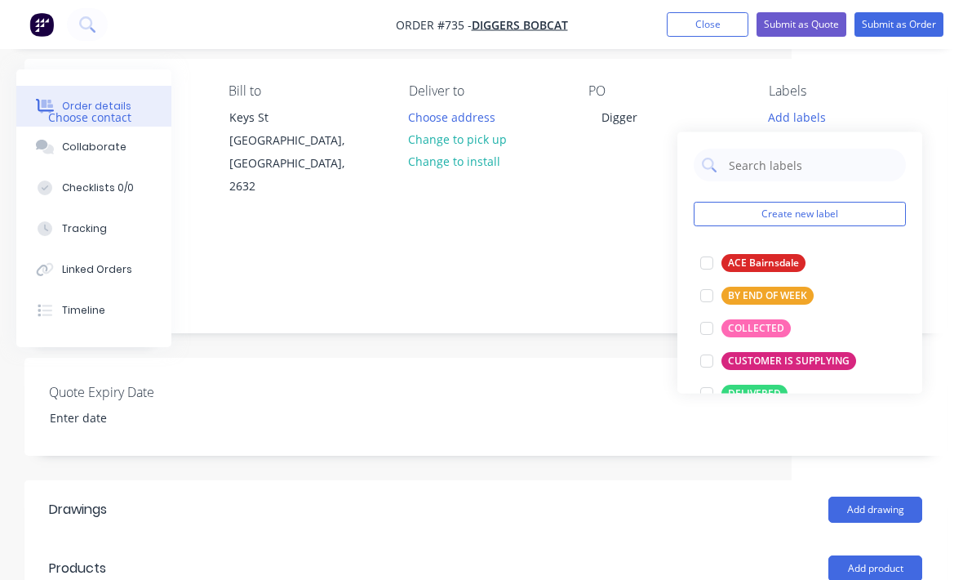
click at [705, 333] on div at bounding box center [707, 328] width 33 height 33
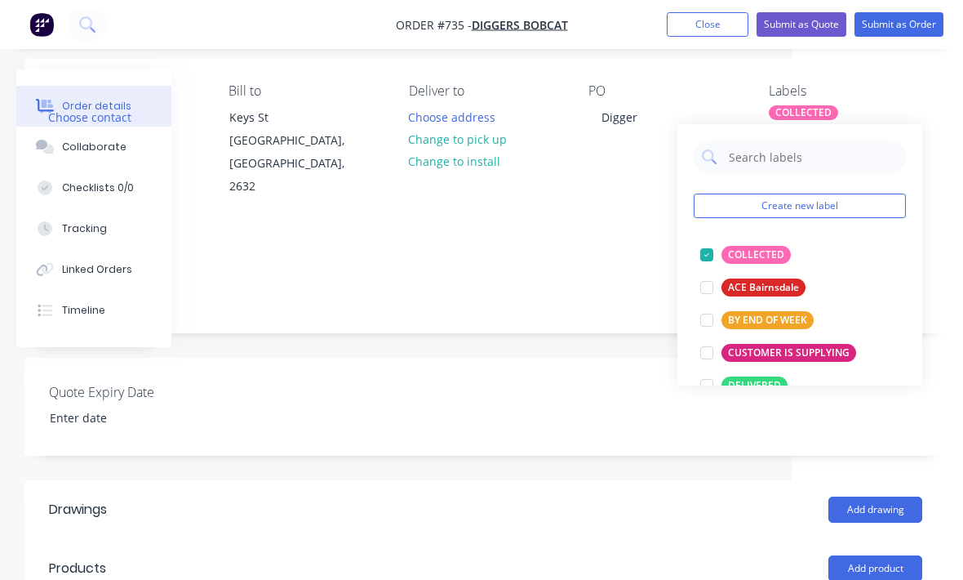
click at [621, 395] on div "Quote Expiry Date" at bounding box center [485, 407] width 922 height 98
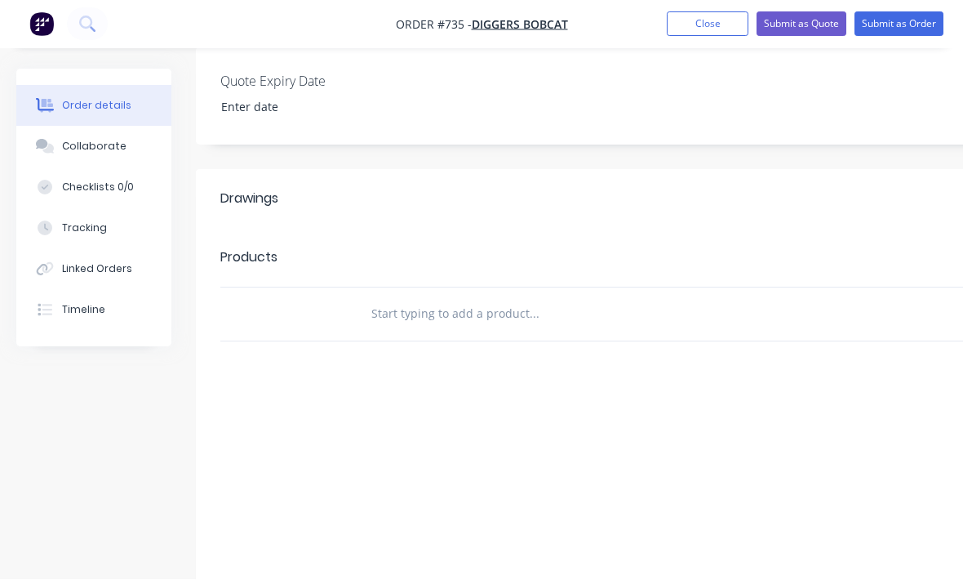
scroll to position [433, 171]
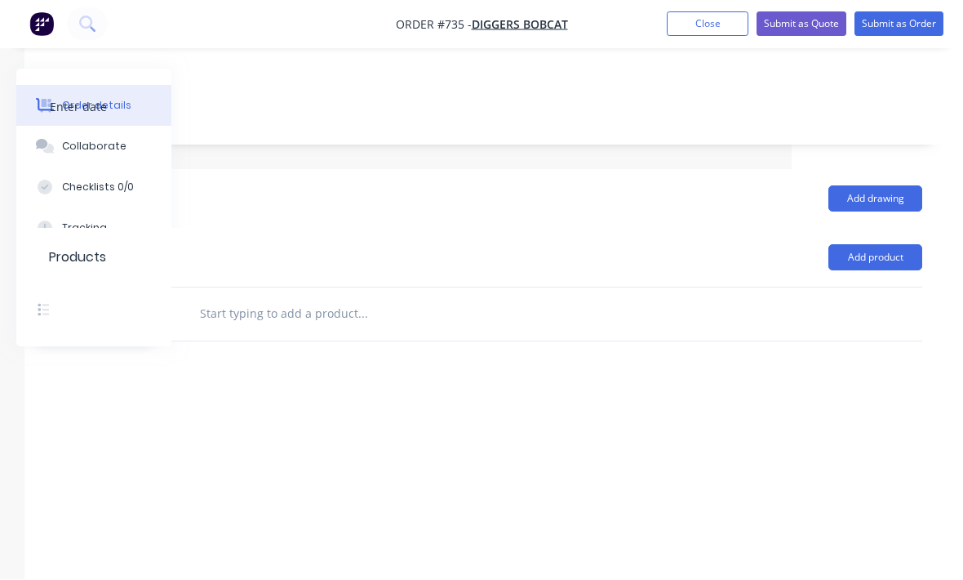
click at [899, 245] on button "Add product" at bounding box center [876, 258] width 94 height 26
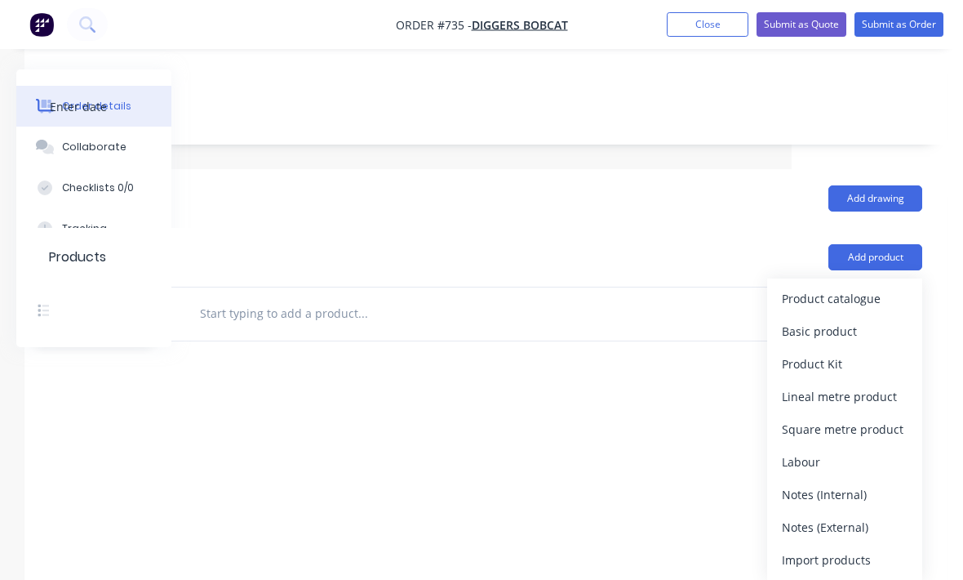
click at [838, 287] on div "Product catalogue" at bounding box center [845, 299] width 126 height 24
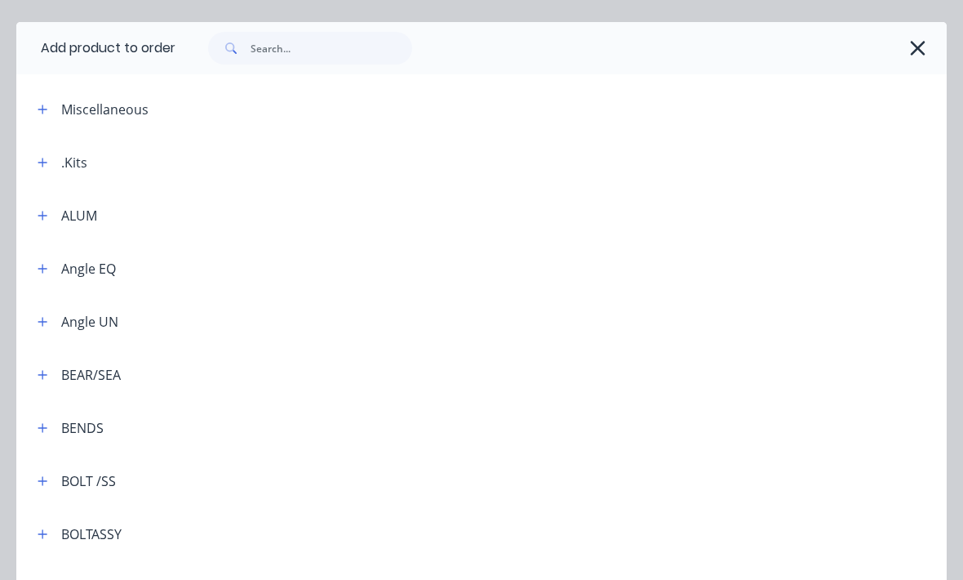
scroll to position [52, 0]
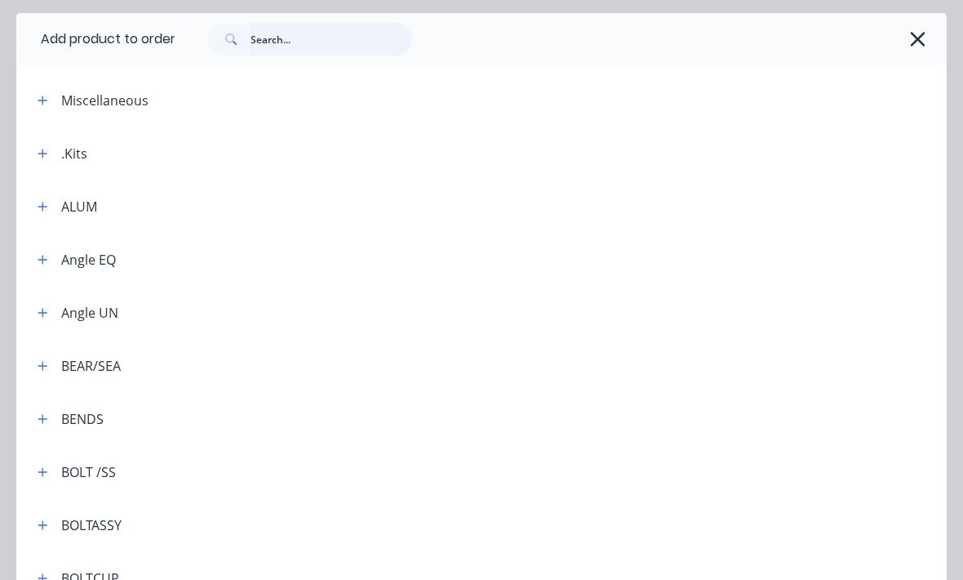
click at [300, 42] on input "text" at bounding box center [332, 39] width 162 height 33
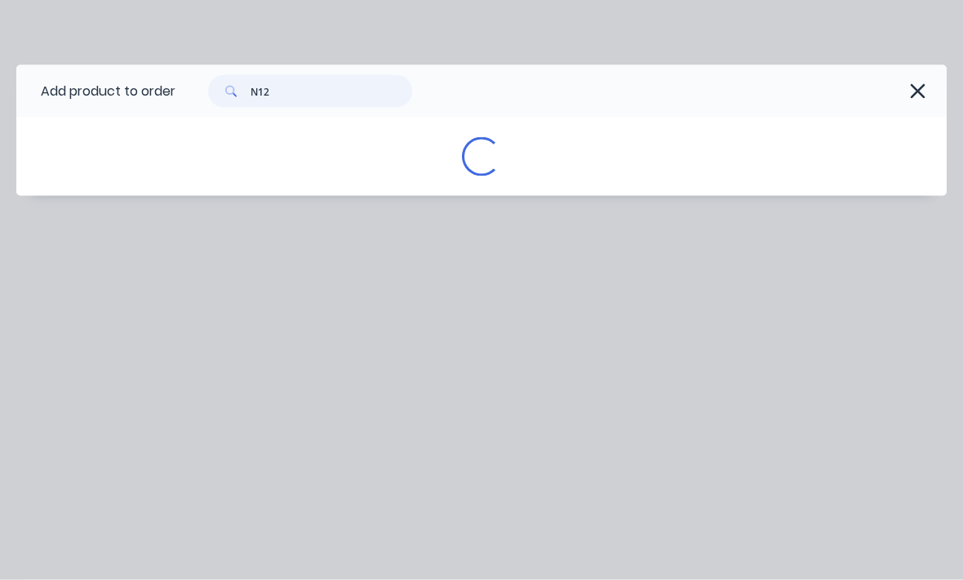
scroll to position [0, 0]
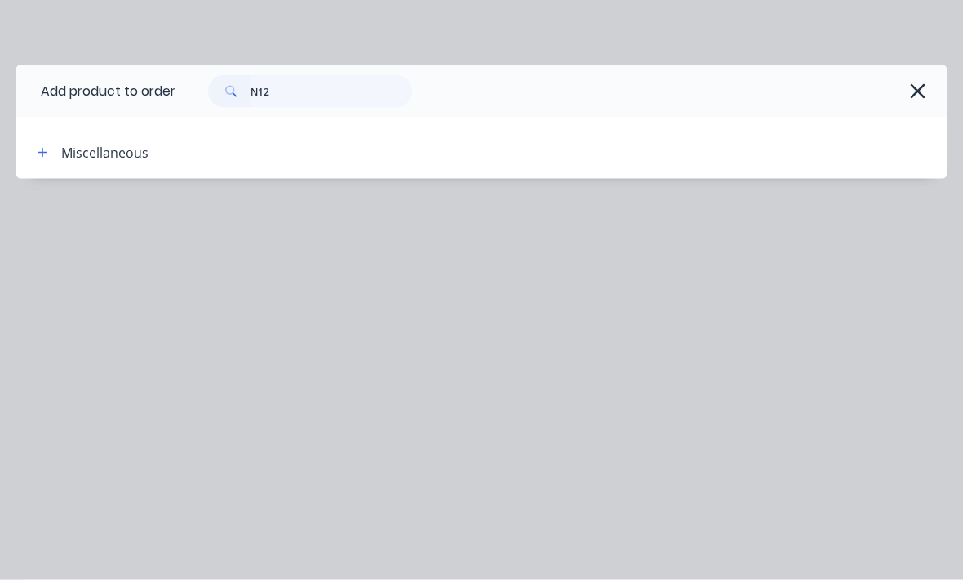
click at [668, 145] on div at bounding box center [584, 152] width 725 height 20
click at [47, 158] on icon "button" at bounding box center [43, 152] width 10 height 11
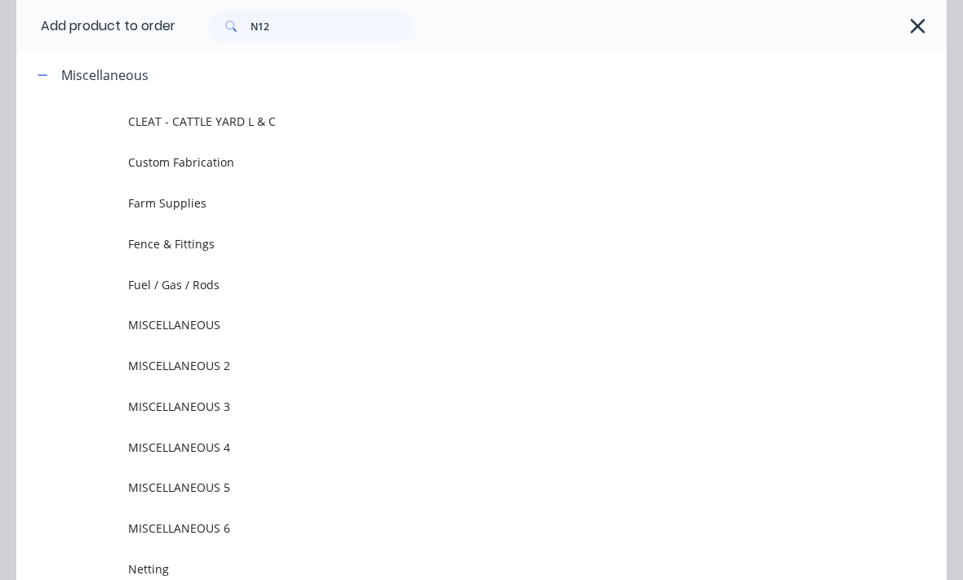
scroll to position [42, 0]
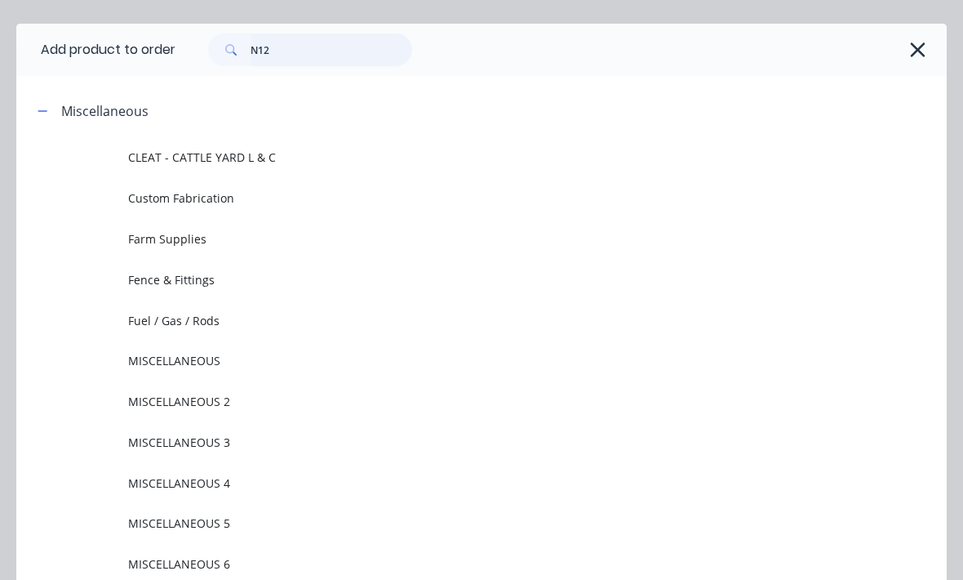
click at [336, 42] on input "N12" at bounding box center [332, 49] width 162 height 33
click at [305, 62] on input "N12" at bounding box center [332, 49] width 162 height 33
click at [304, 61] on input "N12" at bounding box center [332, 49] width 162 height 33
type input "Y"
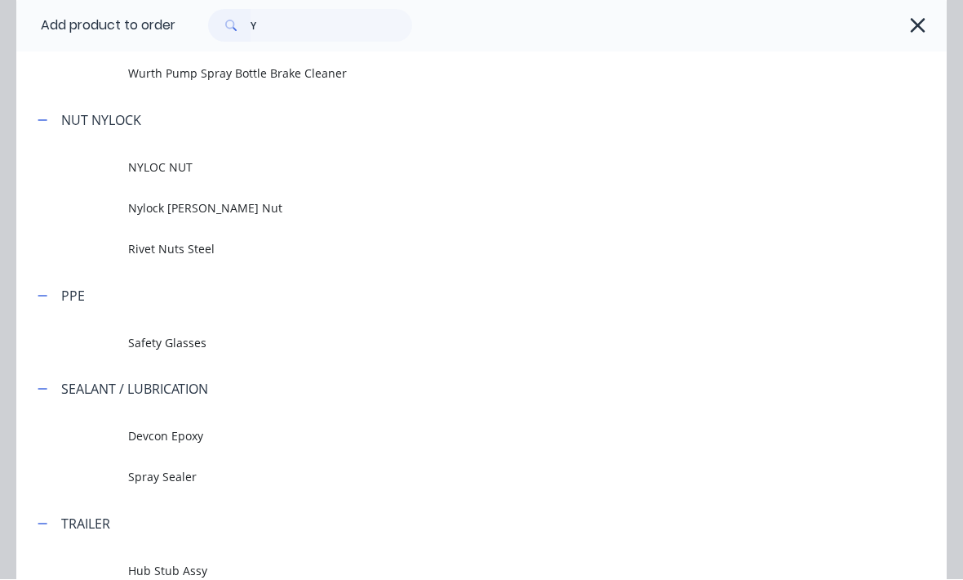
scroll to position [1246, 0]
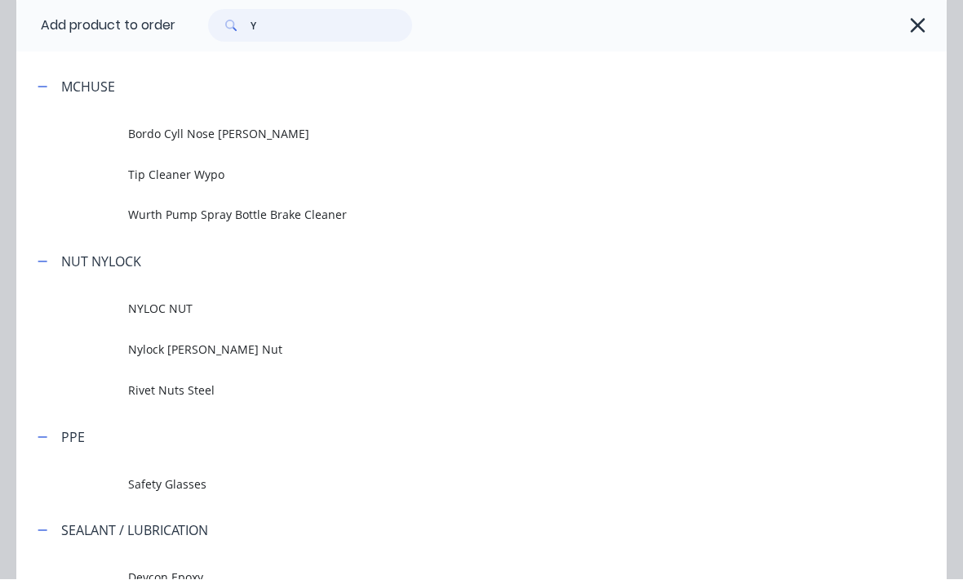
click at [323, 32] on input "Y" at bounding box center [332, 26] width 162 height 33
type input "Bar"
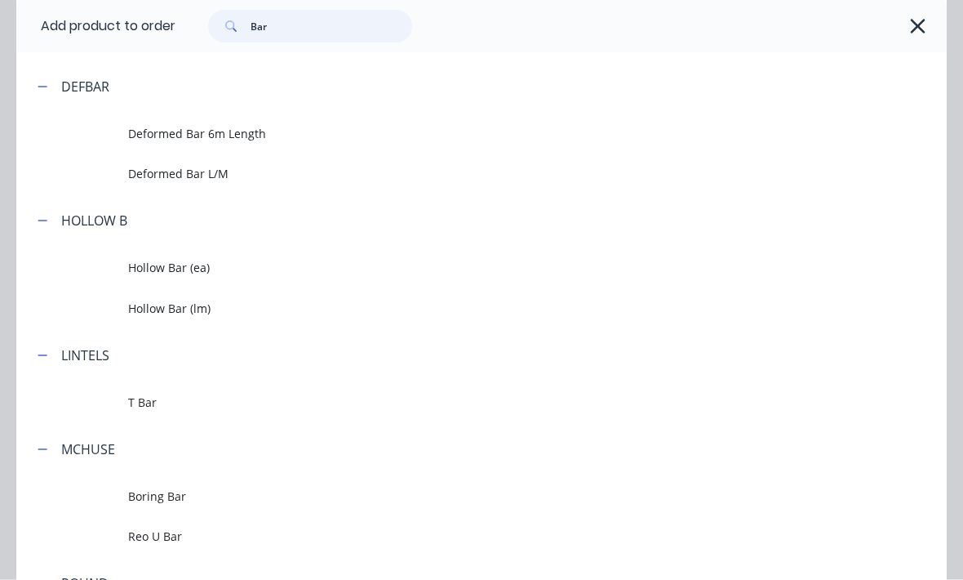
scroll to position [657, 0]
click at [253, 136] on span "Deformed Bar 6m Length" at bounding box center [456, 132] width 656 height 17
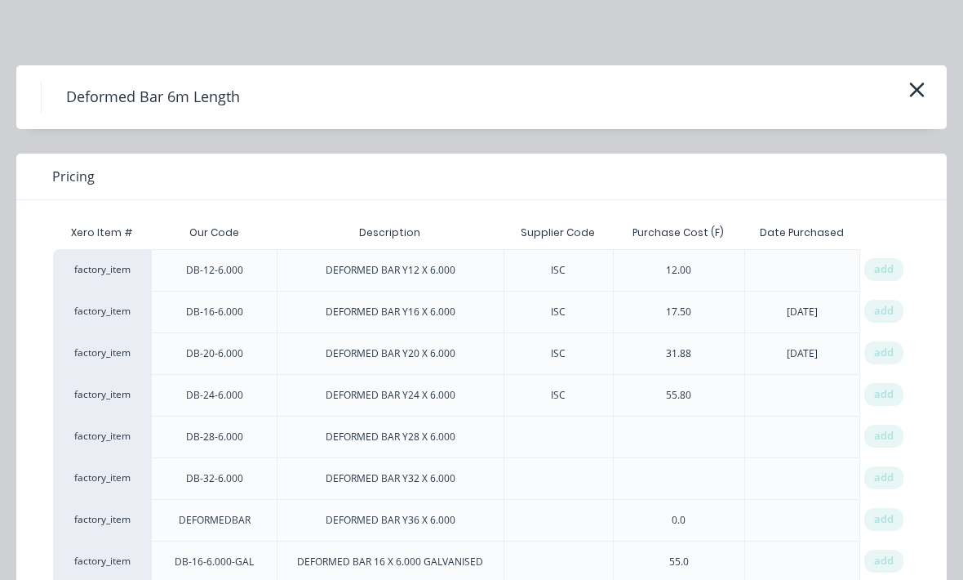
scroll to position [54, 0]
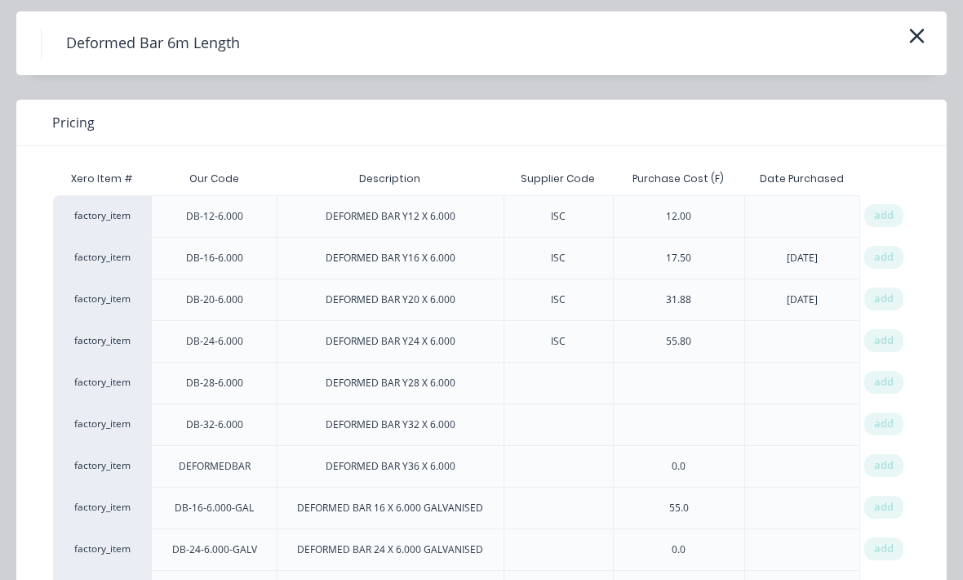
click at [879, 215] on span "add" at bounding box center [884, 215] width 20 height 16
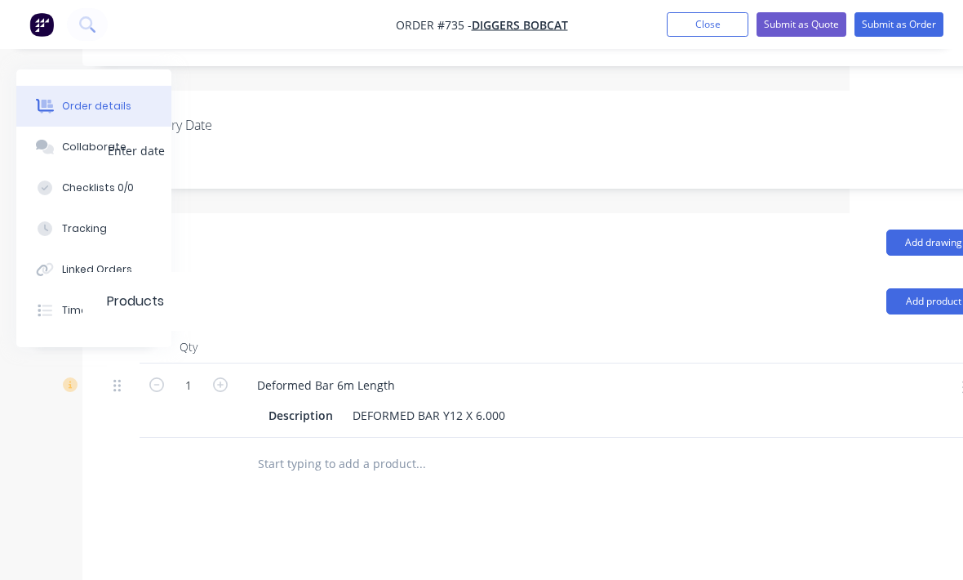
scroll to position [390, 113]
click at [195, 372] on input "1" at bounding box center [189, 384] width 42 height 24
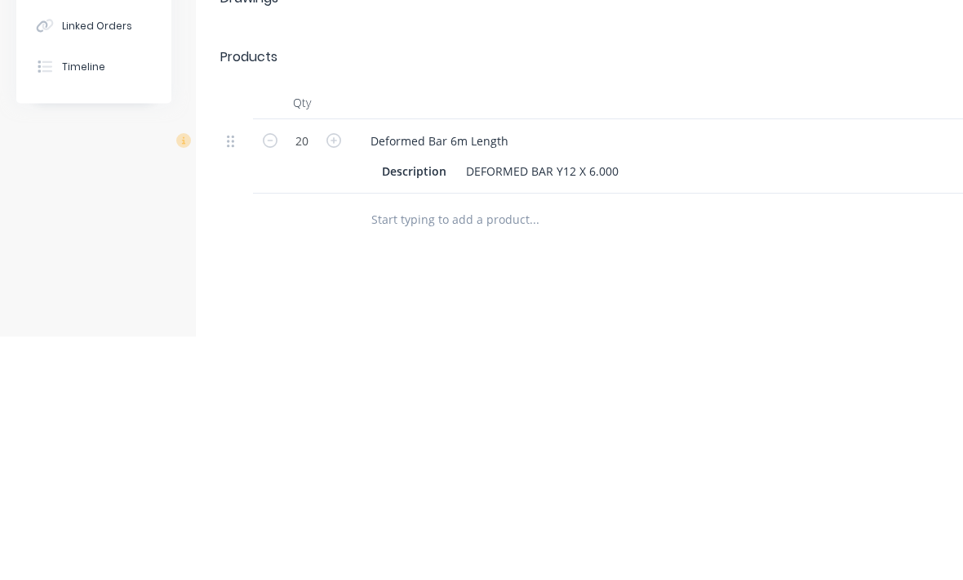
scroll to position [567, 0]
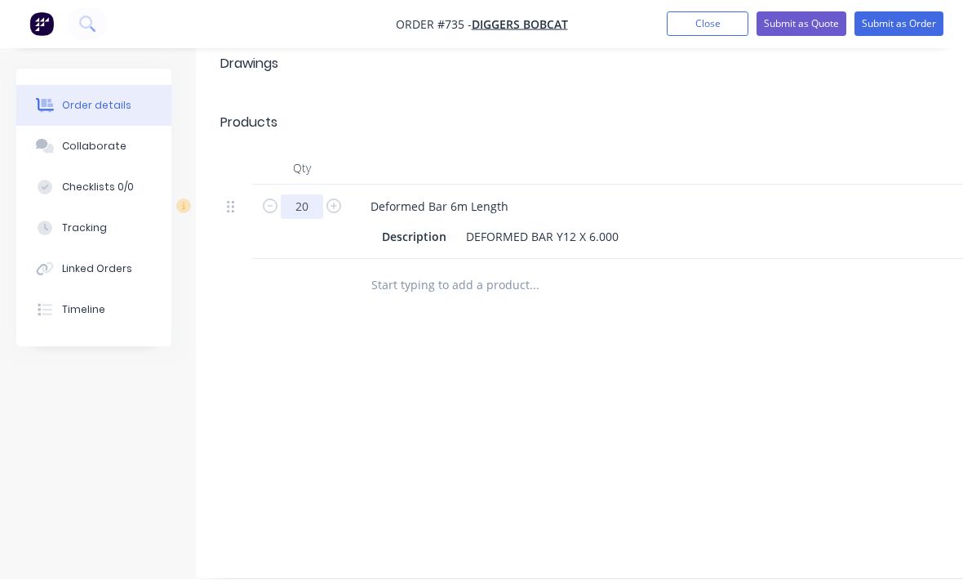
type input "20"
click at [912, 15] on button "Submit as Order" at bounding box center [899, 24] width 89 height 24
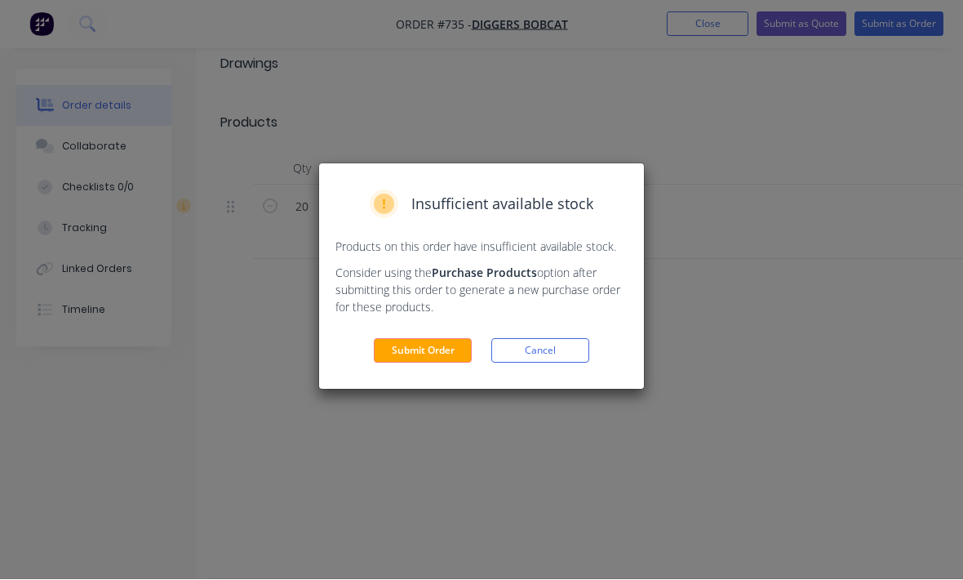
click at [411, 355] on button "Submit Order" at bounding box center [423, 351] width 98 height 24
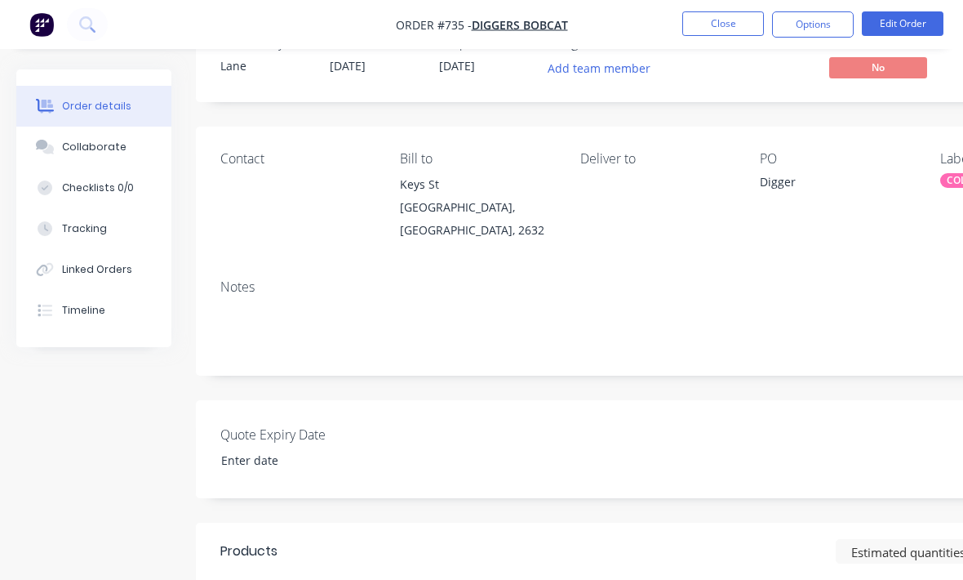
scroll to position [0, 0]
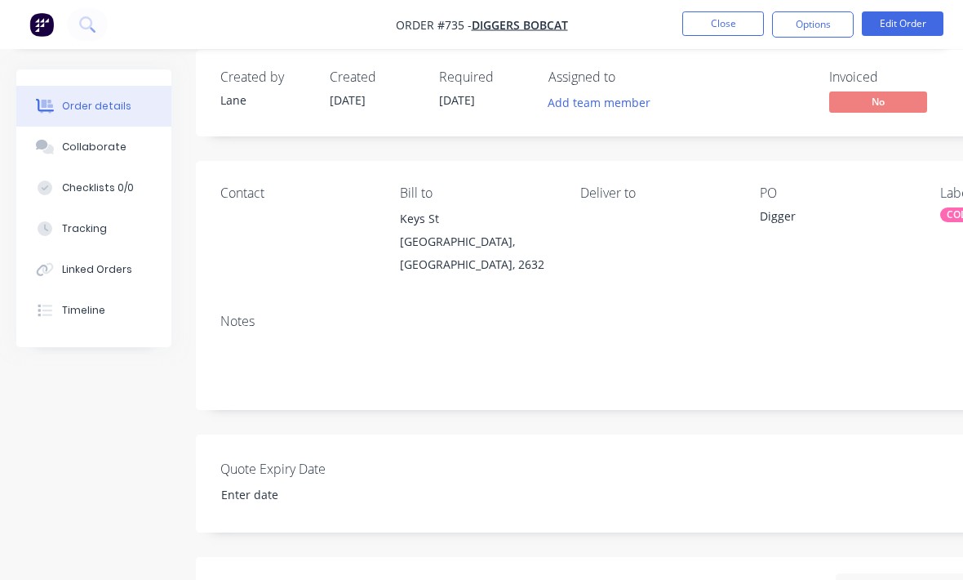
click at [105, 233] on button "Tracking" at bounding box center [93, 228] width 155 height 41
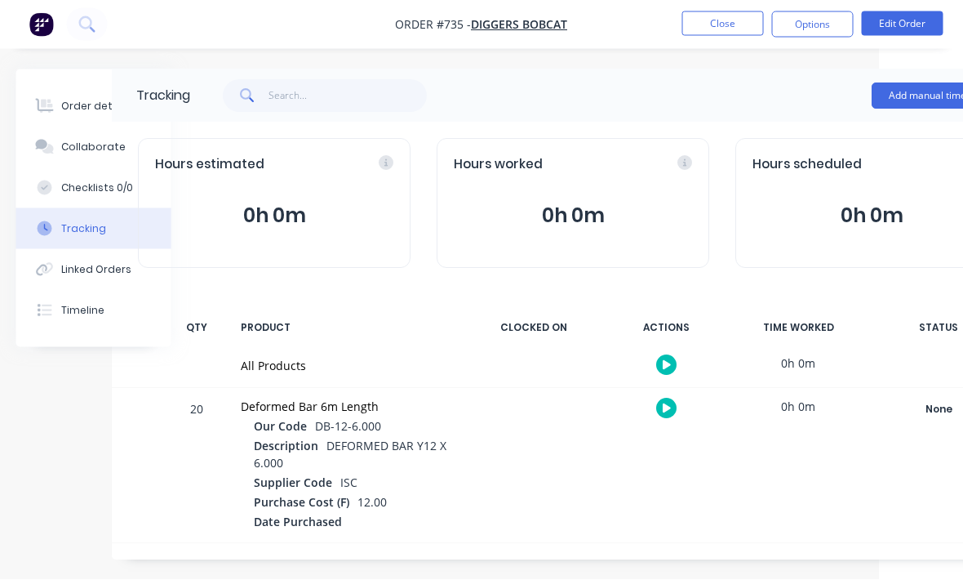
scroll to position [0, 83]
click at [913, 92] on button "Add manual time entry" at bounding box center [942, 96] width 138 height 26
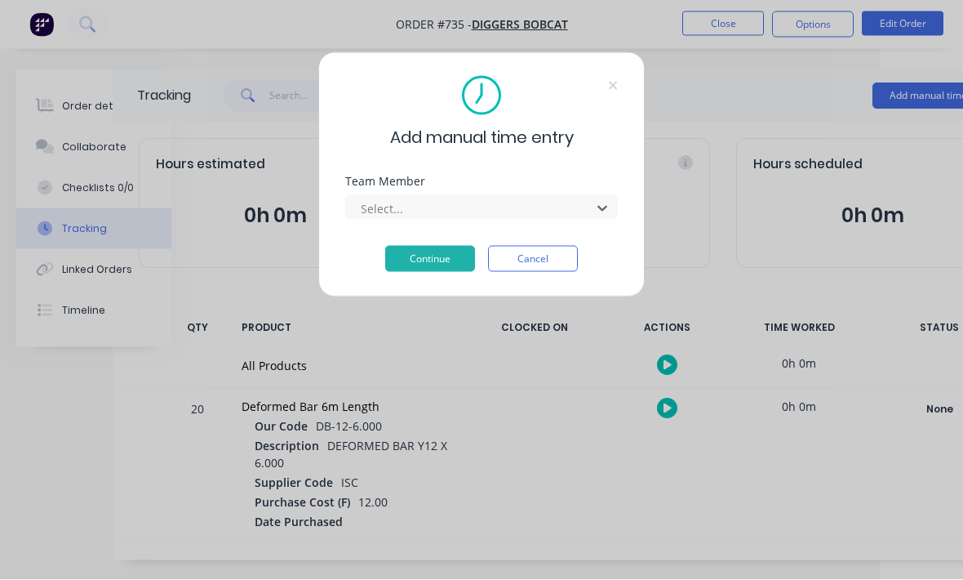
scroll to position [131, 0]
click at [457, 257] on button "Continue" at bounding box center [430, 259] width 90 height 26
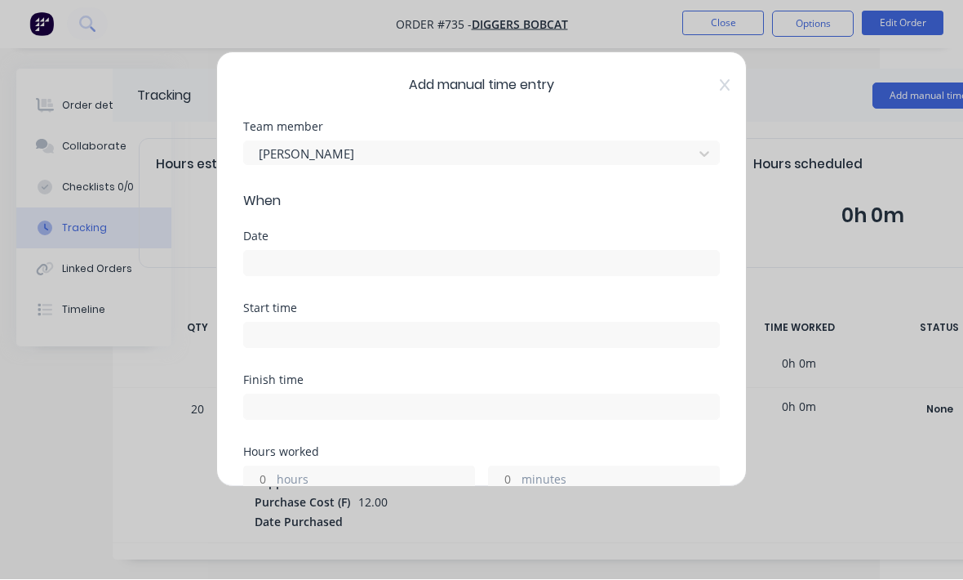
click at [417, 269] on input at bounding box center [481, 263] width 475 height 24
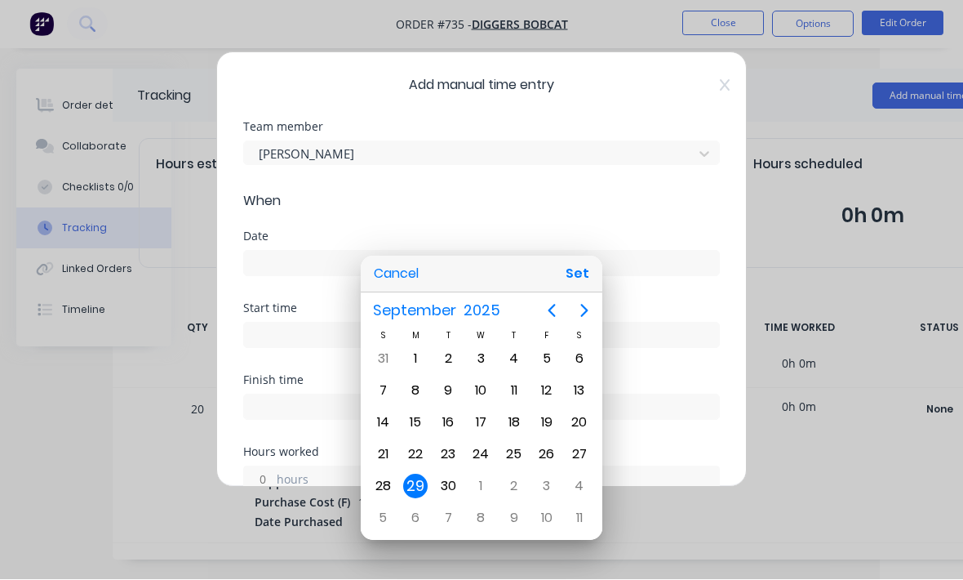
click at [580, 289] on button "Set" at bounding box center [577, 274] width 37 height 29
type input "[DATE]"
click at [580, 335] on input at bounding box center [481, 335] width 475 height 24
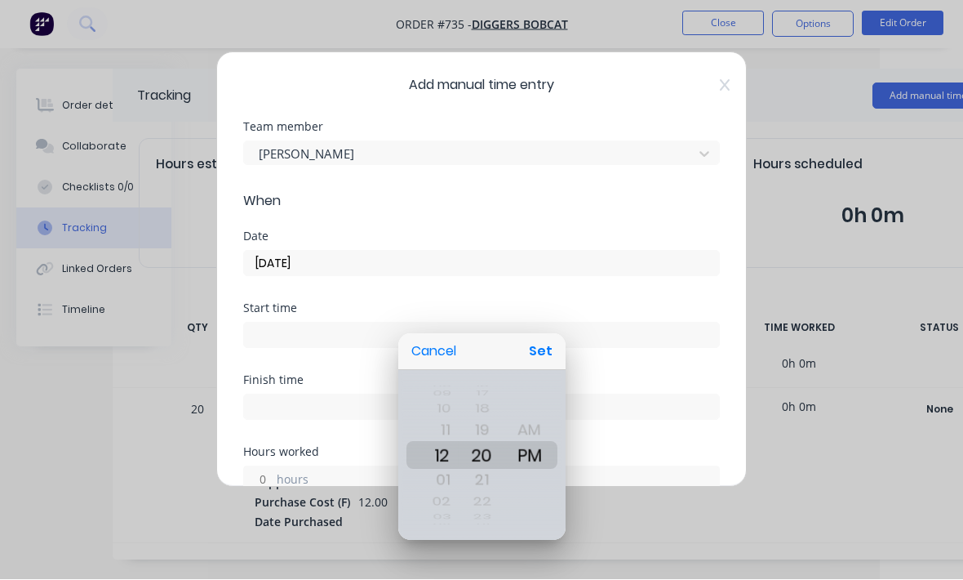
click at [549, 367] on button "Set" at bounding box center [540, 351] width 37 height 29
type input "12:20 PM"
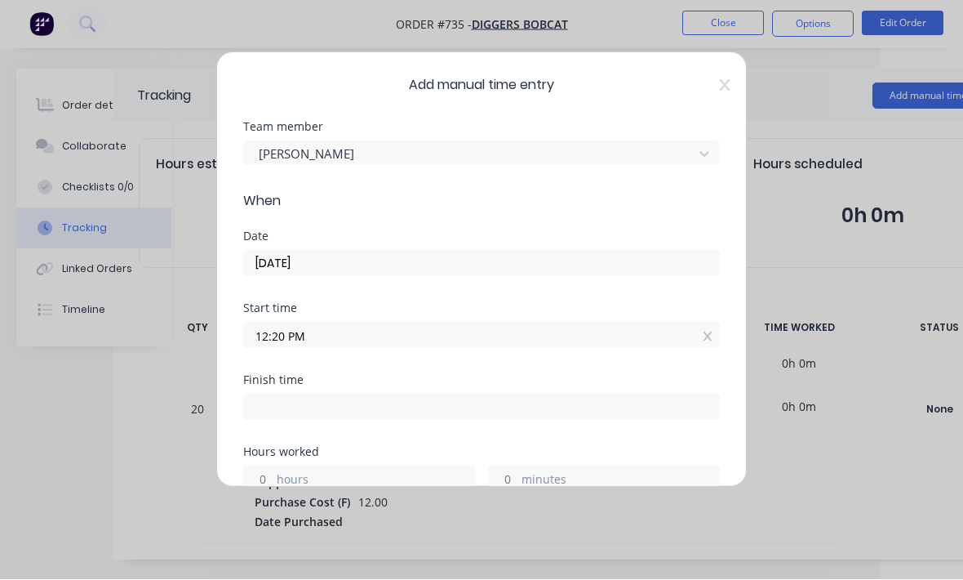
click at [527, 403] on input at bounding box center [481, 407] width 475 height 24
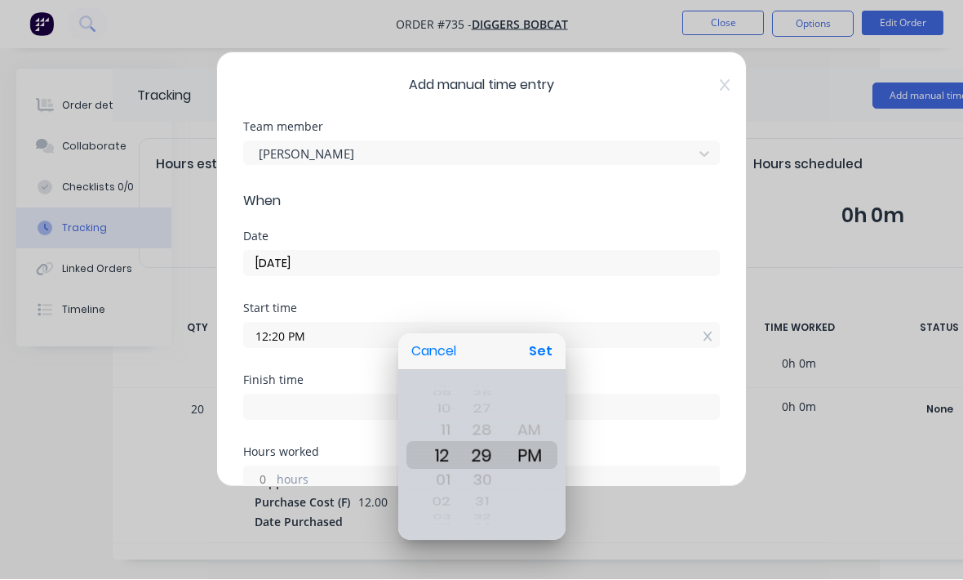
click at [705, 371] on div at bounding box center [481, 289] width 1225 height 841
click at [624, 482] on div at bounding box center [481, 289] width 1225 height 841
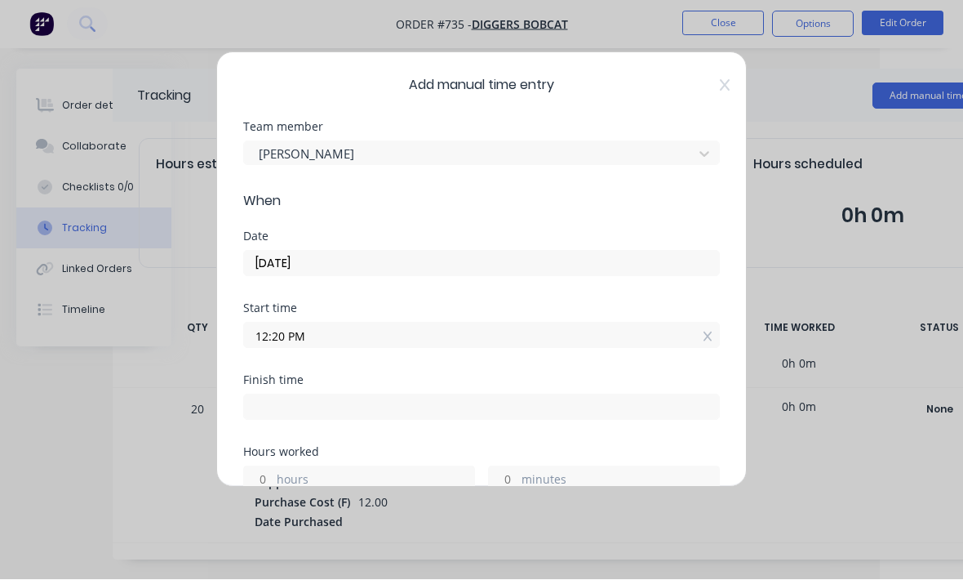
click at [618, 482] on label "minutes" at bounding box center [621, 481] width 198 height 20
click at [518, 482] on input "minutes" at bounding box center [503, 479] width 29 height 24
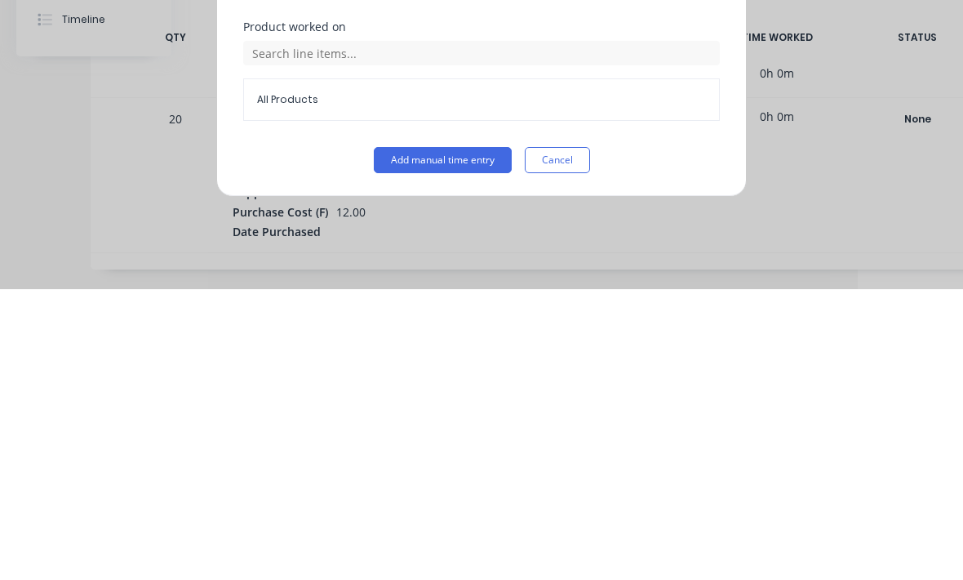
scroll to position [669, 0]
type input "10"
click at [463, 438] on button "Add manual time entry" at bounding box center [443, 451] width 138 height 26
type input "12:30 PM"
type input "0"
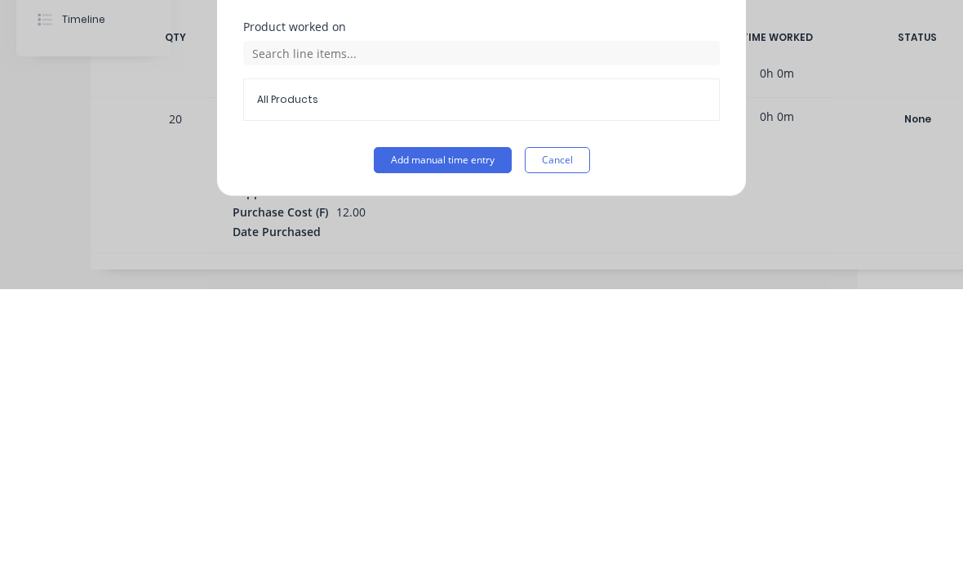
type input "9"
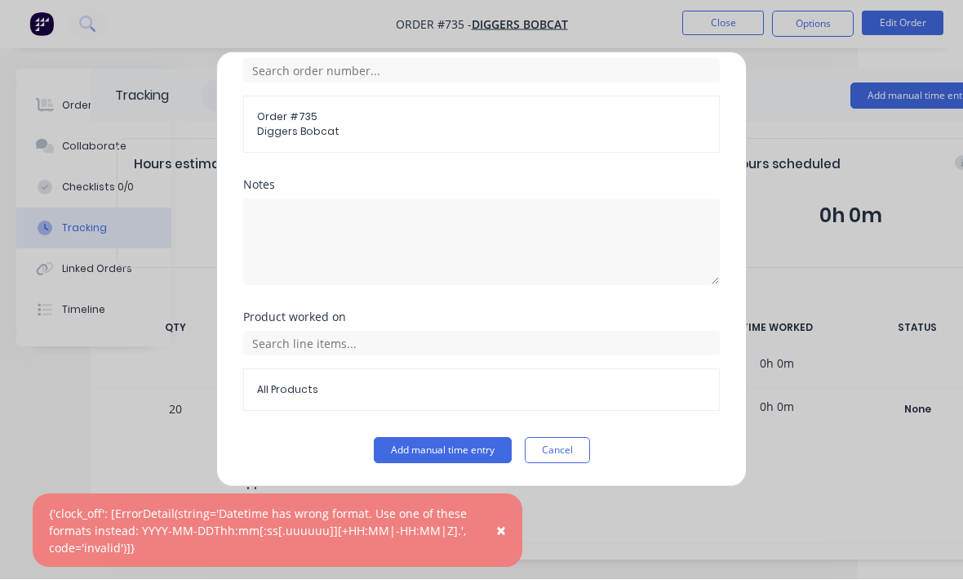
click at [426, 459] on button "Add manual time entry" at bounding box center [443, 451] width 138 height 26
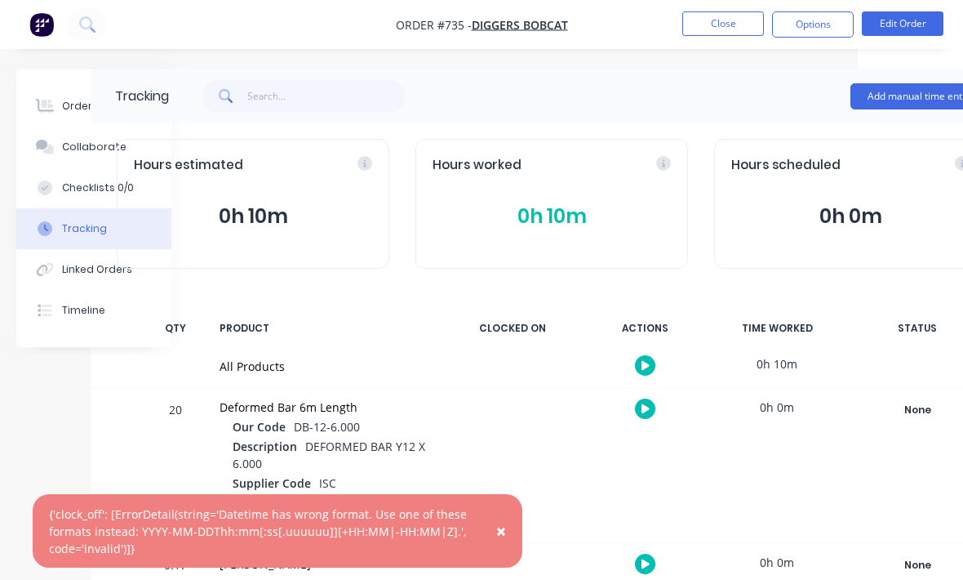
click at [67, 114] on button "Order details" at bounding box center [93, 106] width 155 height 41
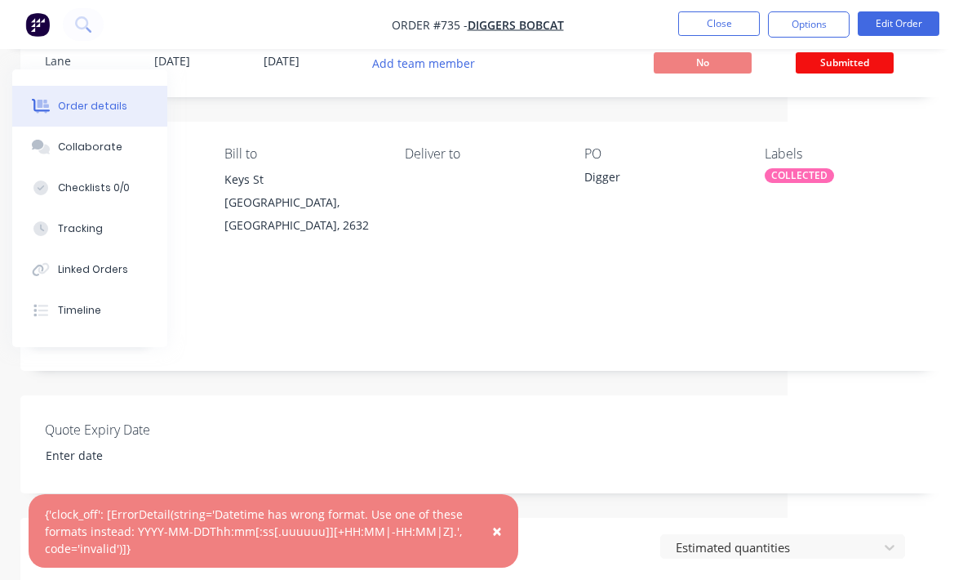
scroll to position [0, 171]
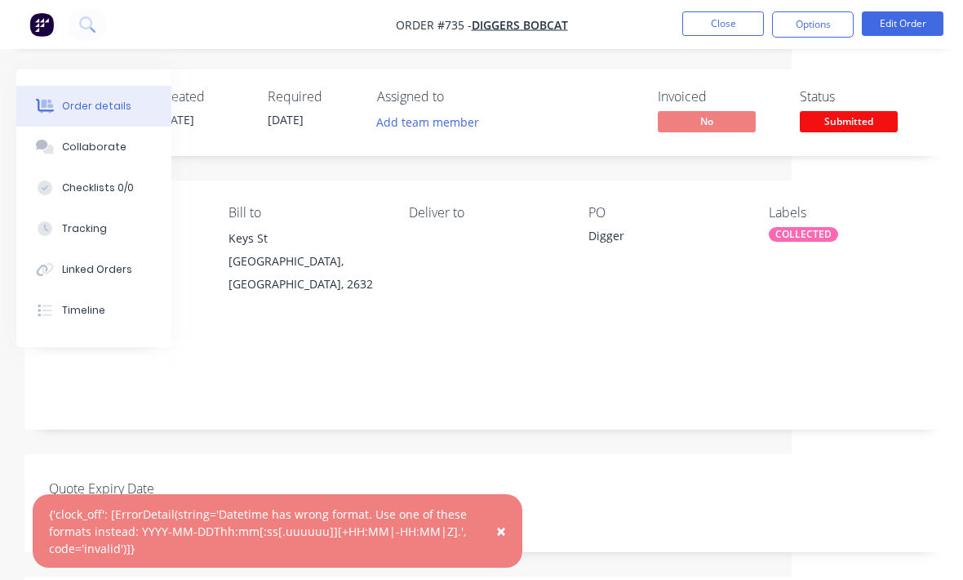
click at [847, 121] on span "Submitted" at bounding box center [849, 121] width 98 height 20
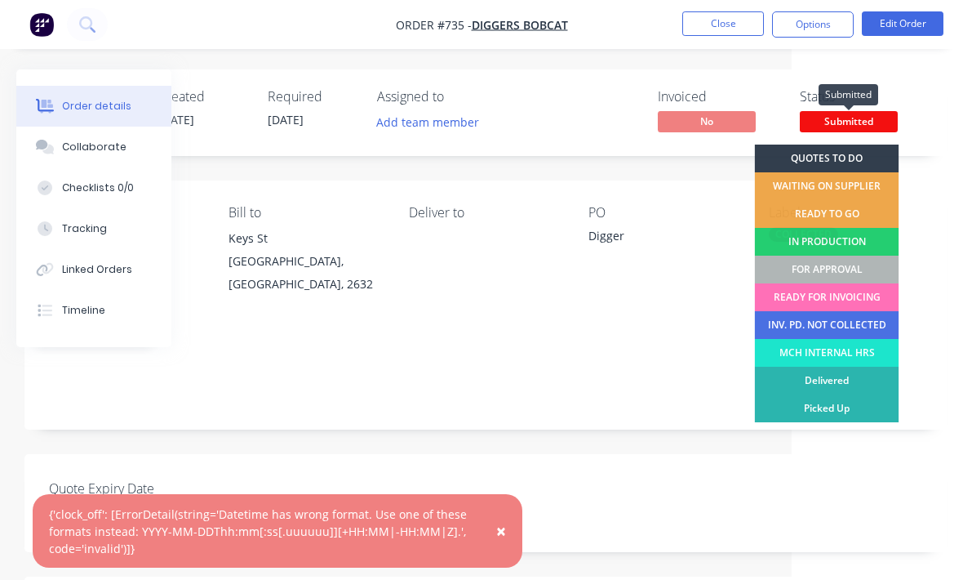
click at [836, 262] on div "FOR APPROVAL" at bounding box center [827, 270] width 144 height 28
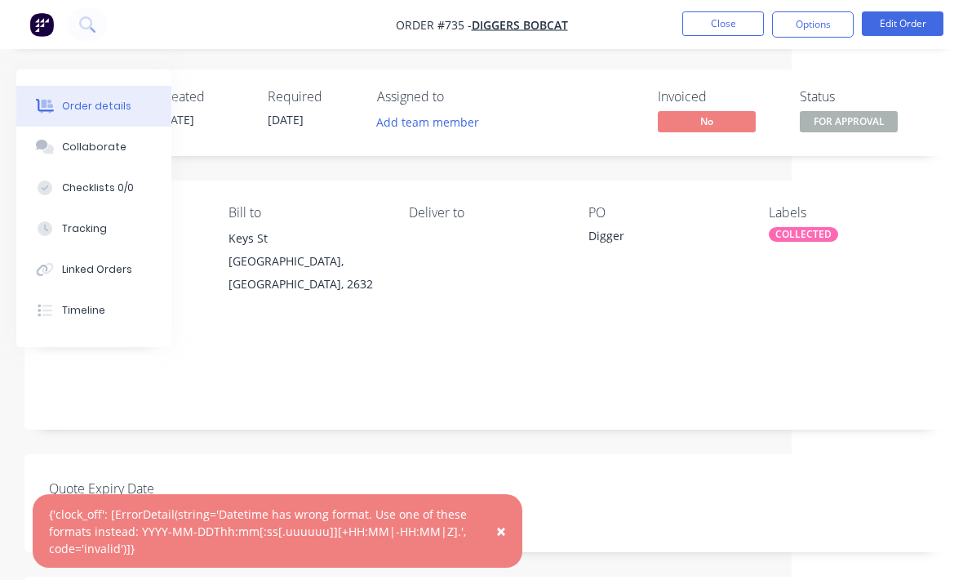
click at [725, 21] on button "Close" at bounding box center [723, 23] width 82 height 24
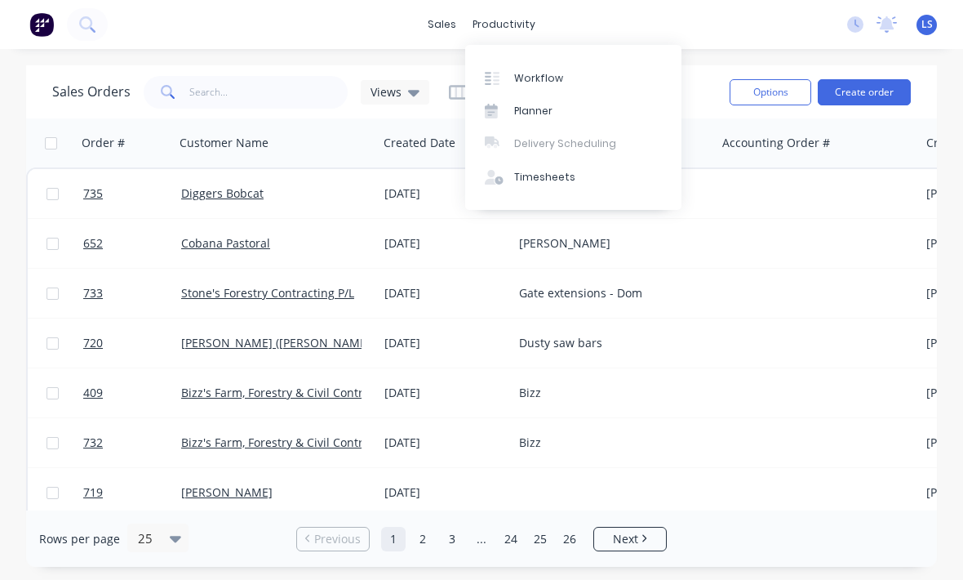
click at [594, 73] on link "Workflow" at bounding box center [573, 77] width 216 height 33
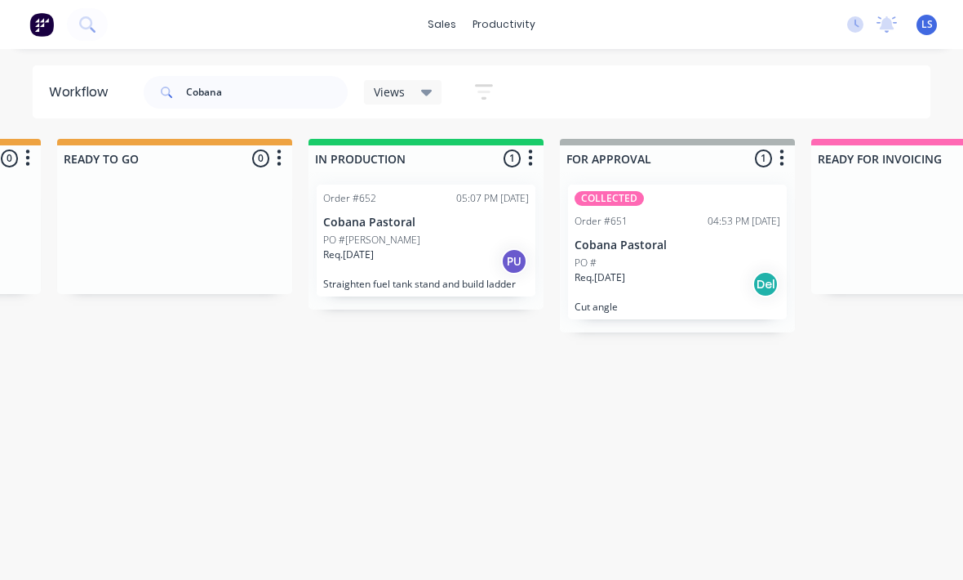
scroll to position [0, 767]
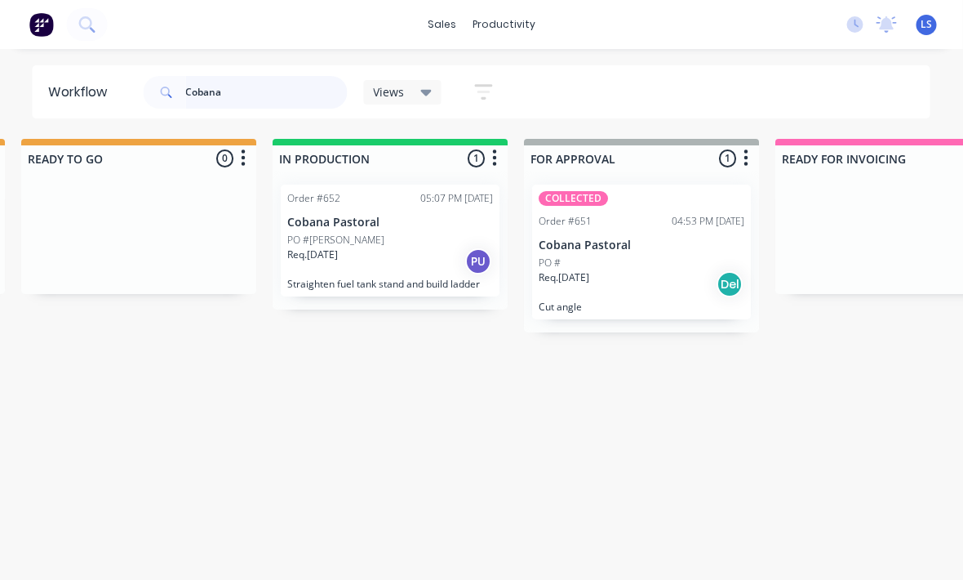
click at [273, 96] on input "Cobana" at bounding box center [267, 92] width 162 height 33
click at [285, 90] on input "Cobana" at bounding box center [267, 92] width 162 height 33
click at [284, 90] on input "Cobana" at bounding box center [267, 92] width 162 height 33
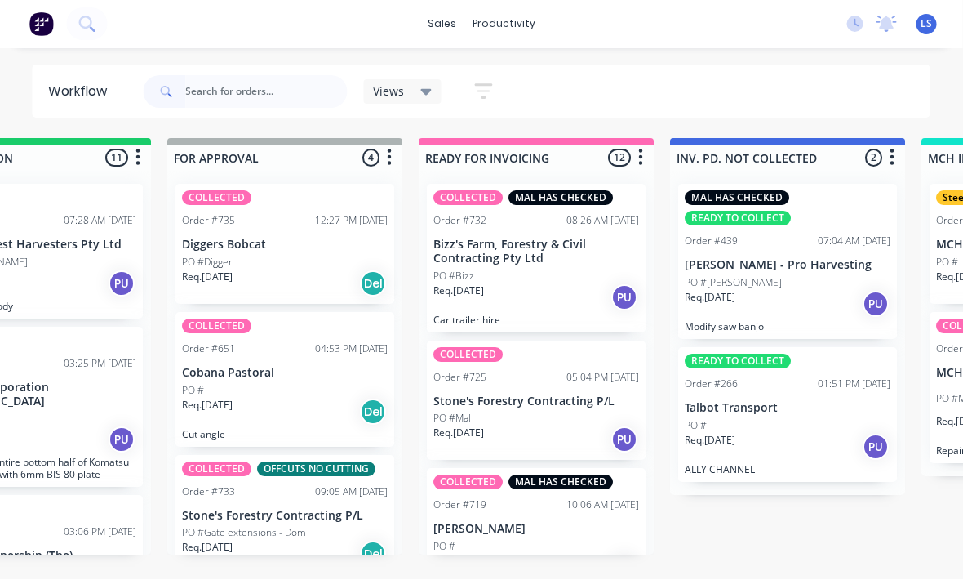
scroll to position [29, 1126]
